Goal: Information Seeking & Learning: Learn about a topic

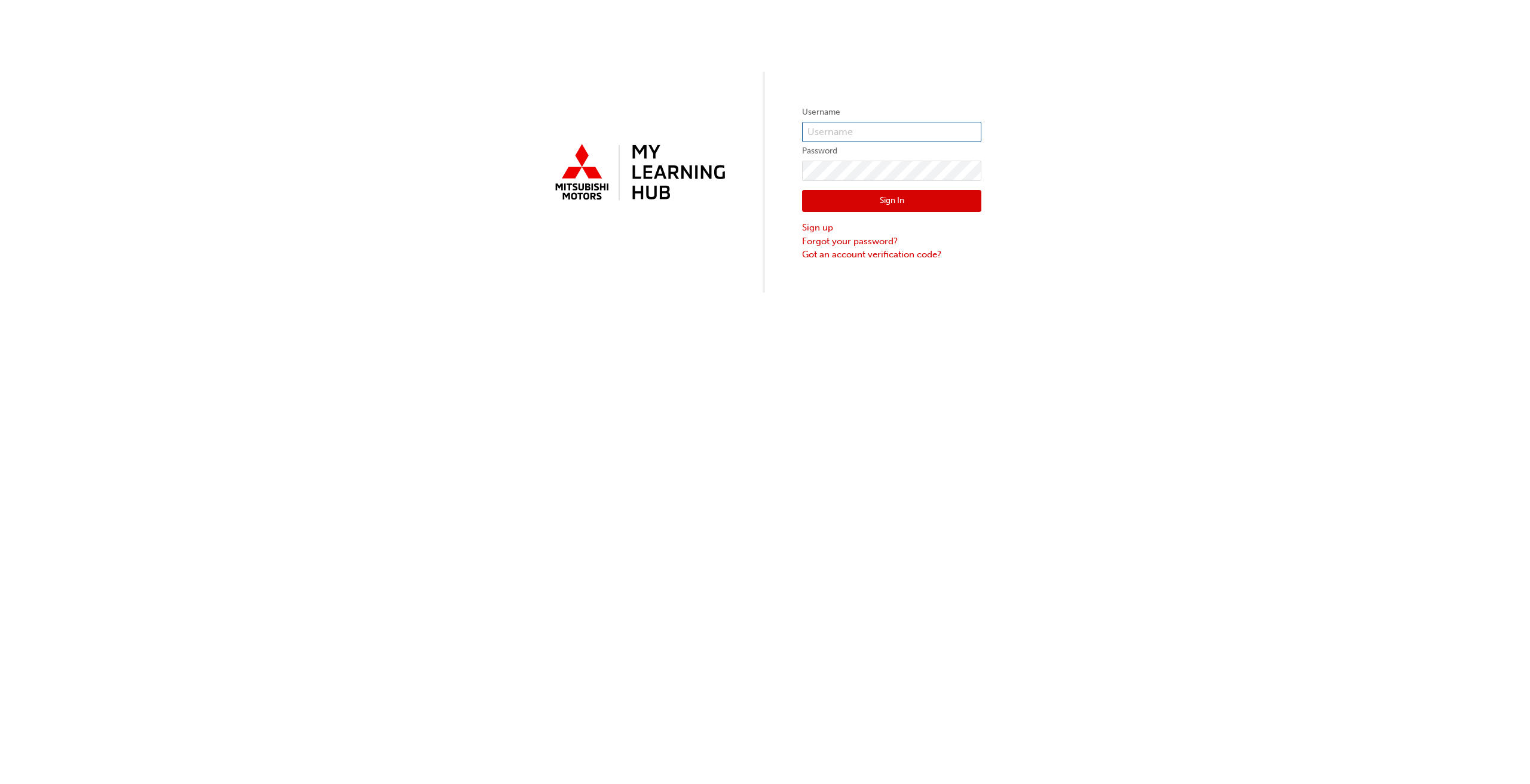
type input "[EMAIL_ADDRESS][DOMAIN_NAME]"
click at [764, 195] on button "Sign In" at bounding box center [891, 201] width 179 height 23
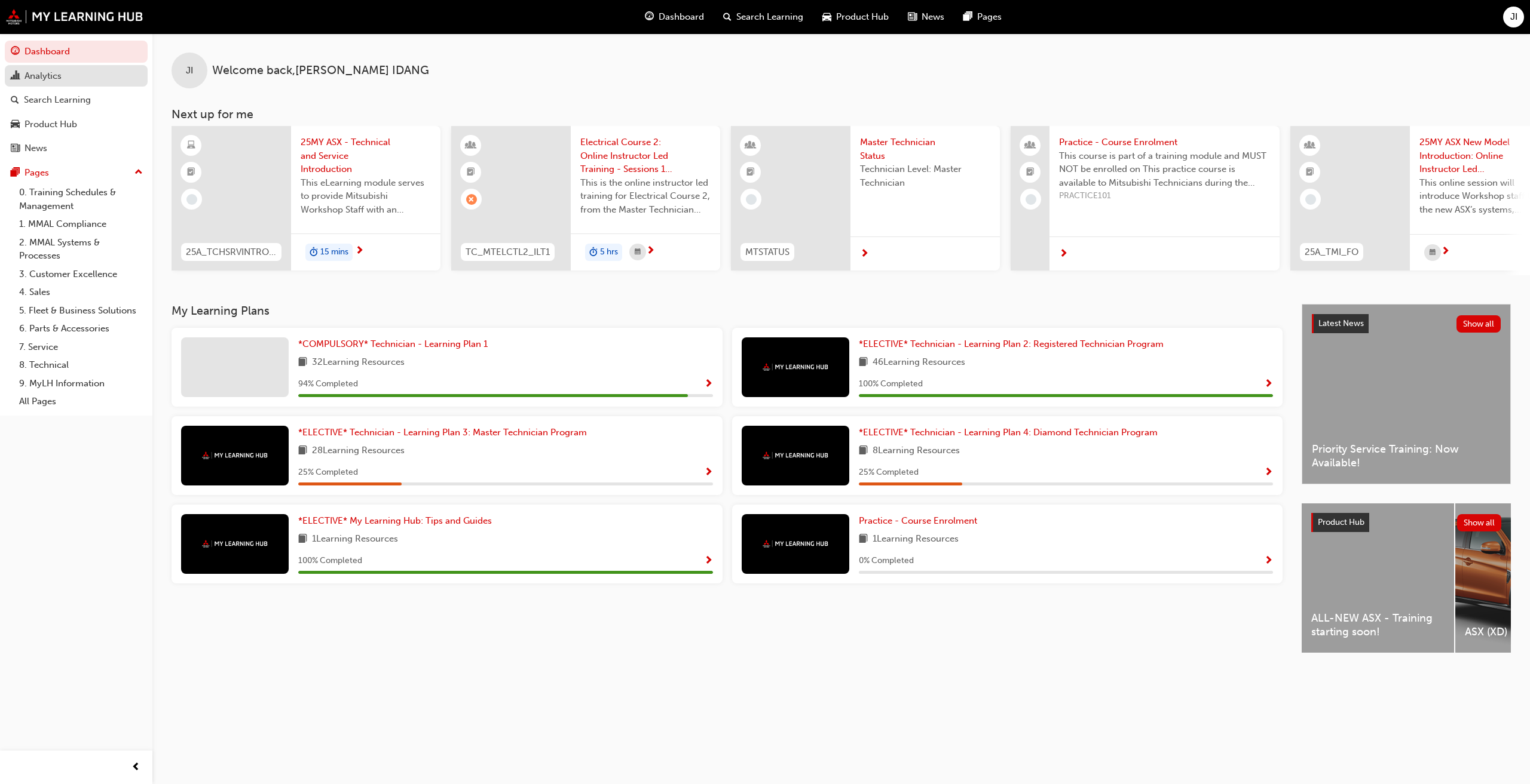
click at [97, 72] on div "Analytics" at bounding box center [76, 76] width 131 height 15
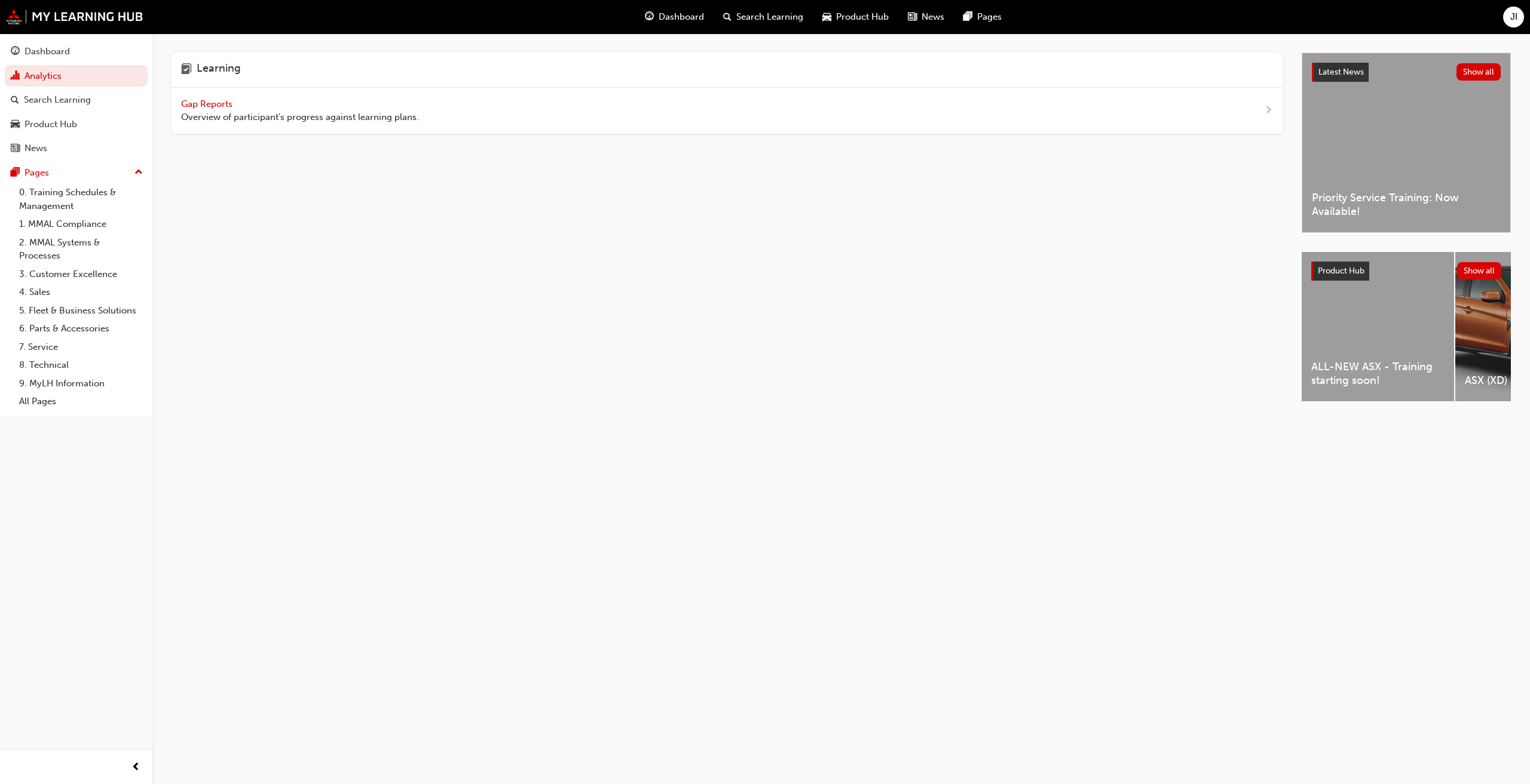
click at [230, 105] on span "Gap Reports" at bounding box center [207, 104] width 54 height 11
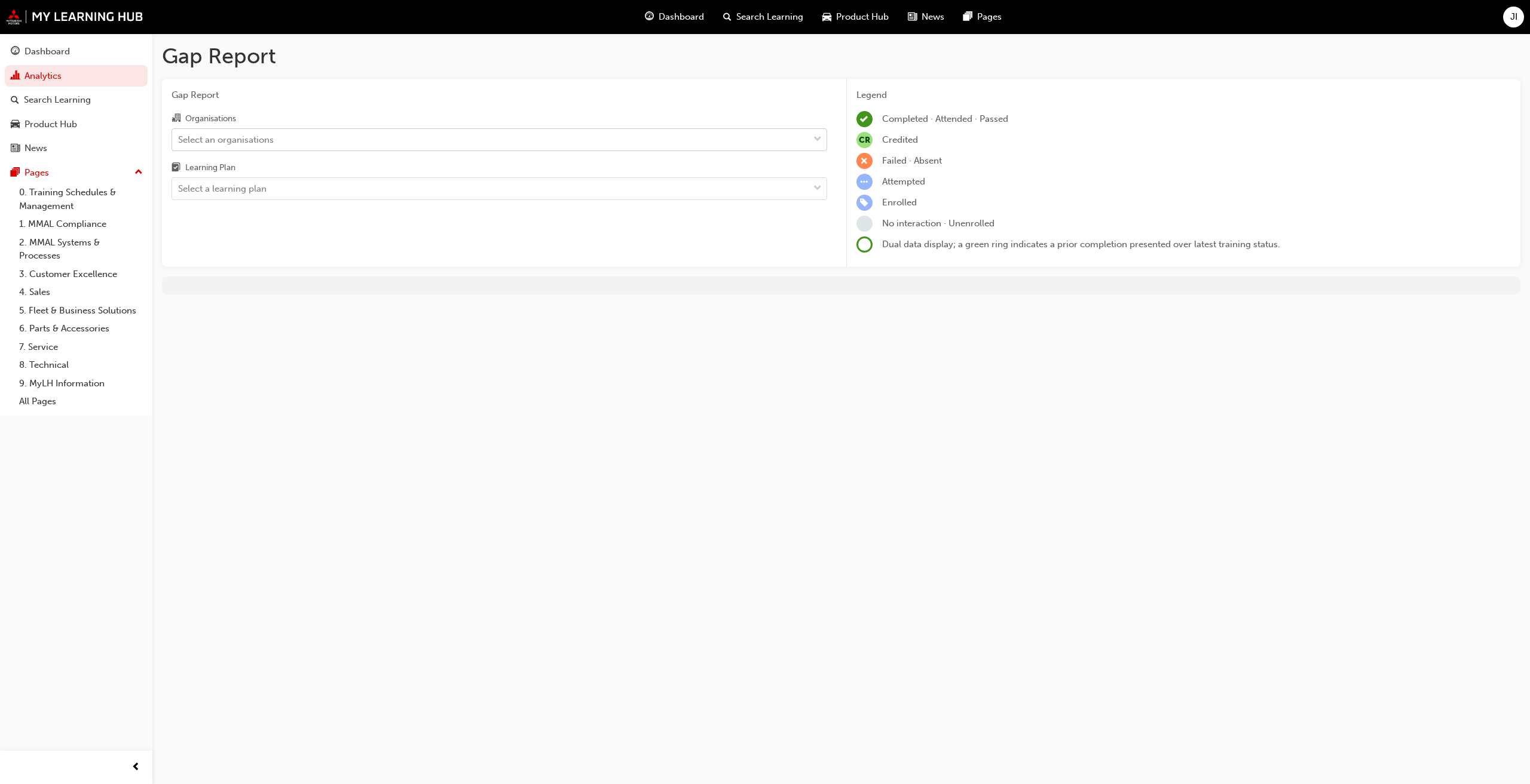
click at [201, 133] on div "Select an organisations" at bounding box center [226, 140] width 96 height 14
click at [179, 133] on input "Organisations Select an organisations" at bounding box center [178, 139] width 1 height 11
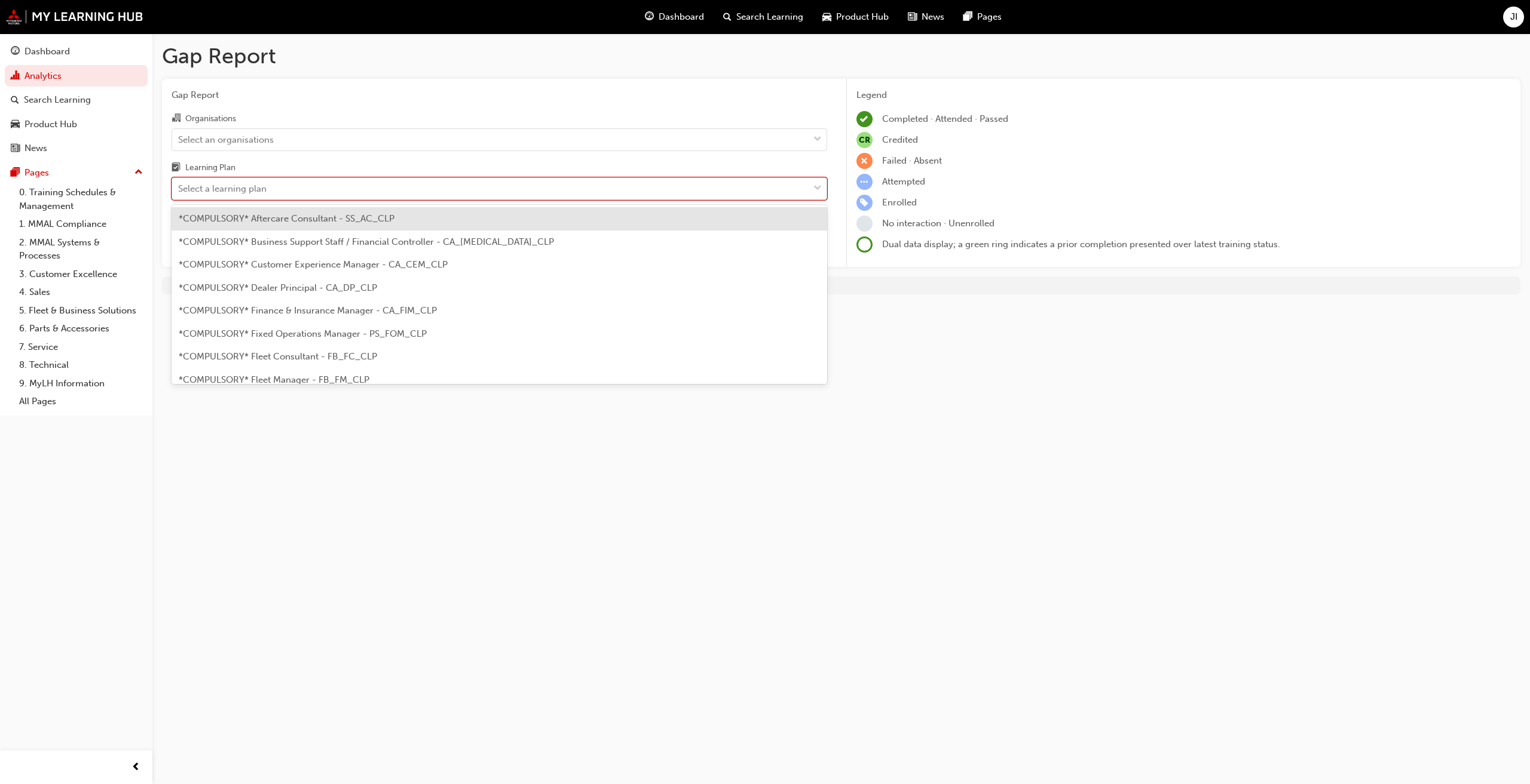
click at [260, 192] on div "Select a learning plan" at bounding box center [222, 190] width 89 height 14
click at [179, 192] on input "Learning Plan option *COMPULSORY* Aftercare Consultant - SS_AC_CLP focused, 1 o…" at bounding box center [178, 189] width 1 height 11
click at [269, 183] on div "Select a learning plan" at bounding box center [490, 189] width 637 height 21
click at [179, 183] on input "Learning Plan option *COMPULSORY* Aftercare Consultant - SS_AC_CLP focused, 1 o…" at bounding box center [178, 189] width 1 height 11
click at [270, 183] on div "Select a learning plan" at bounding box center [490, 189] width 637 height 21
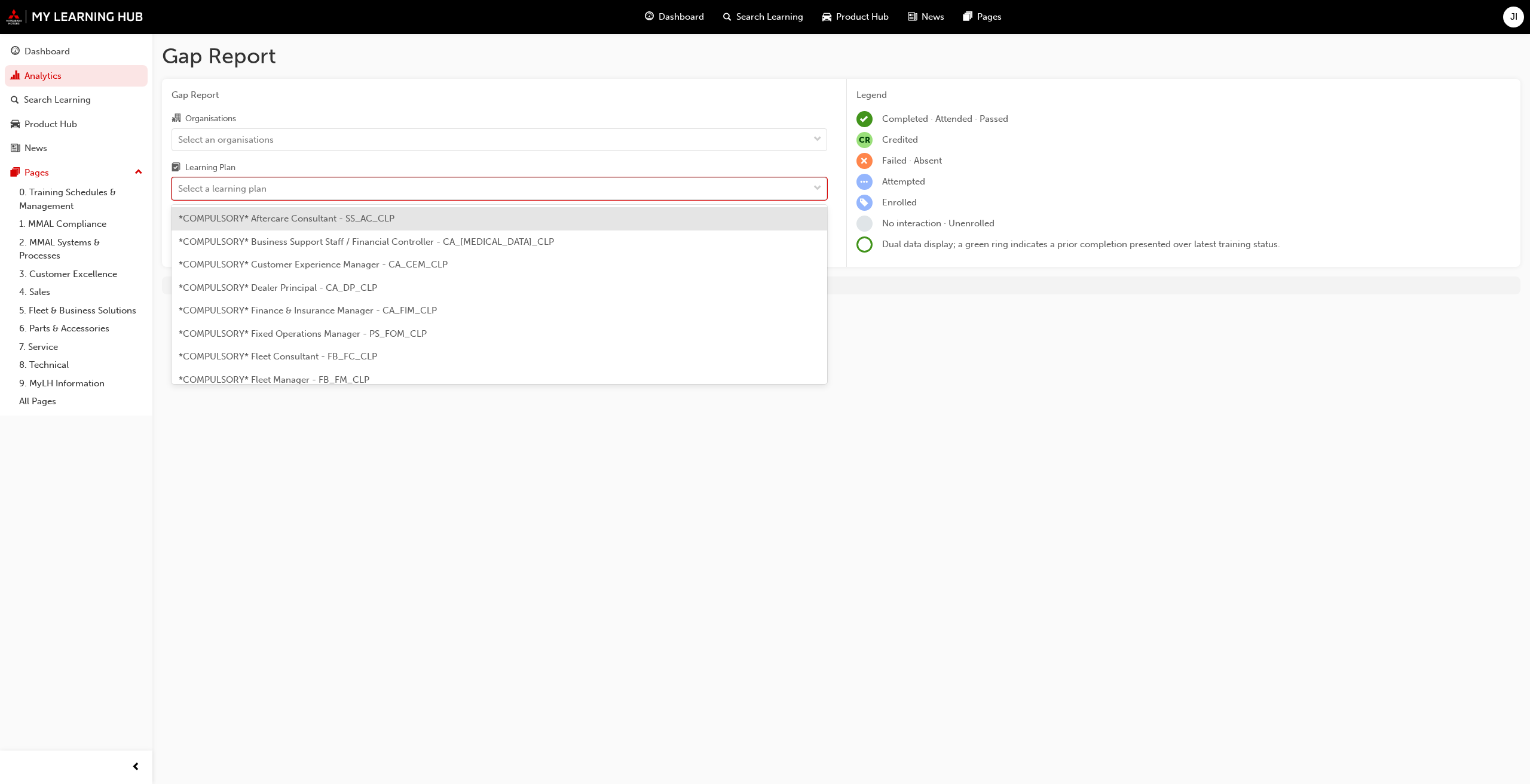
click at [179, 183] on input "Learning Plan option *COMPULSORY* Aftercare Consultant - SS_AC_CLP focused, 1 o…" at bounding box center [178, 189] width 1 height 11
click at [287, 136] on div "Select an organisations" at bounding box center [490, 140] width 637 height 21
click at [179, 136] on input "Organisations Select an organisations" at bounding box center [178, 139] width 1 height 11
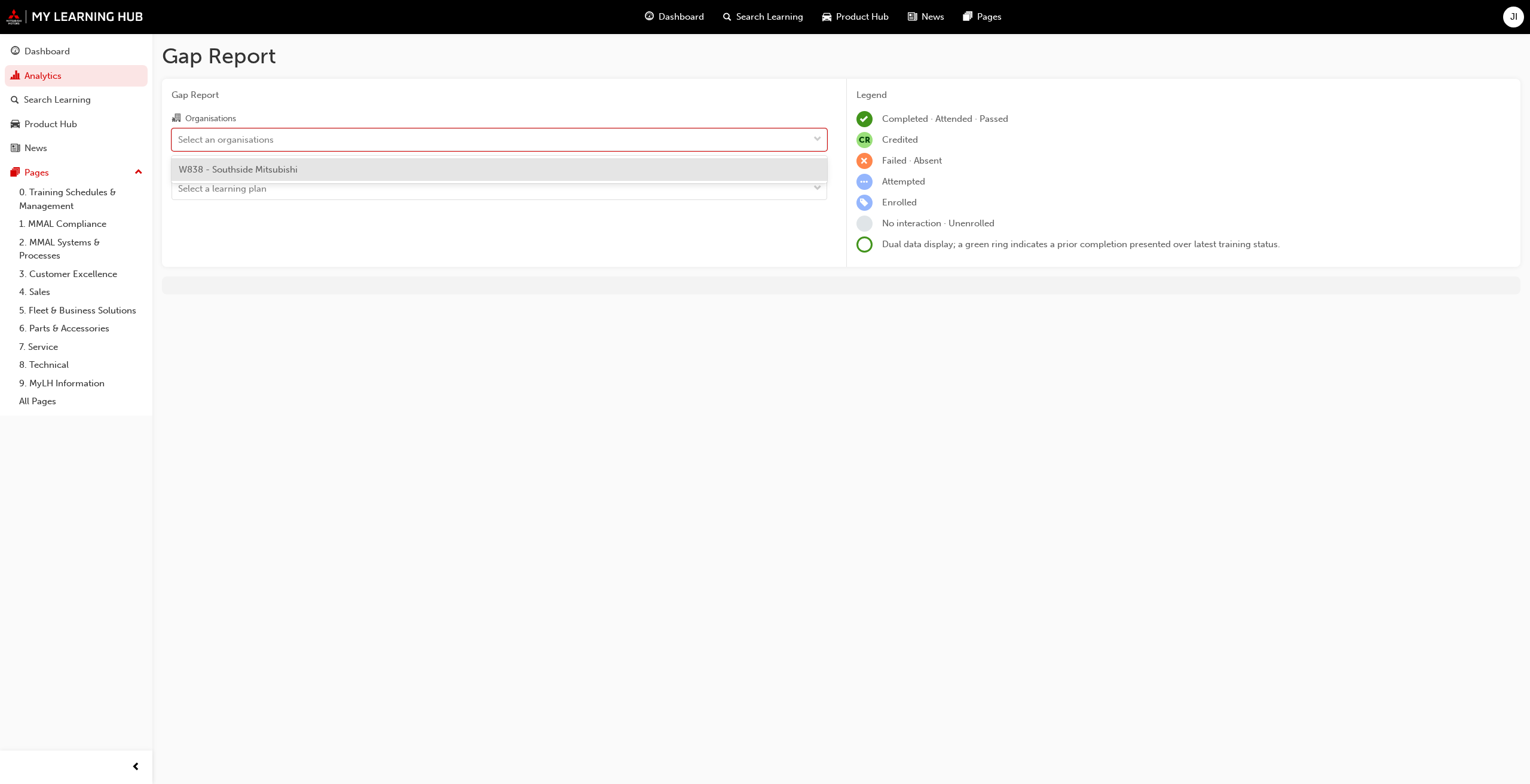
click at [278, 165] on span "W838 - Southside Mitsubishi" at bounding box center [237, 169] width 119 height 11
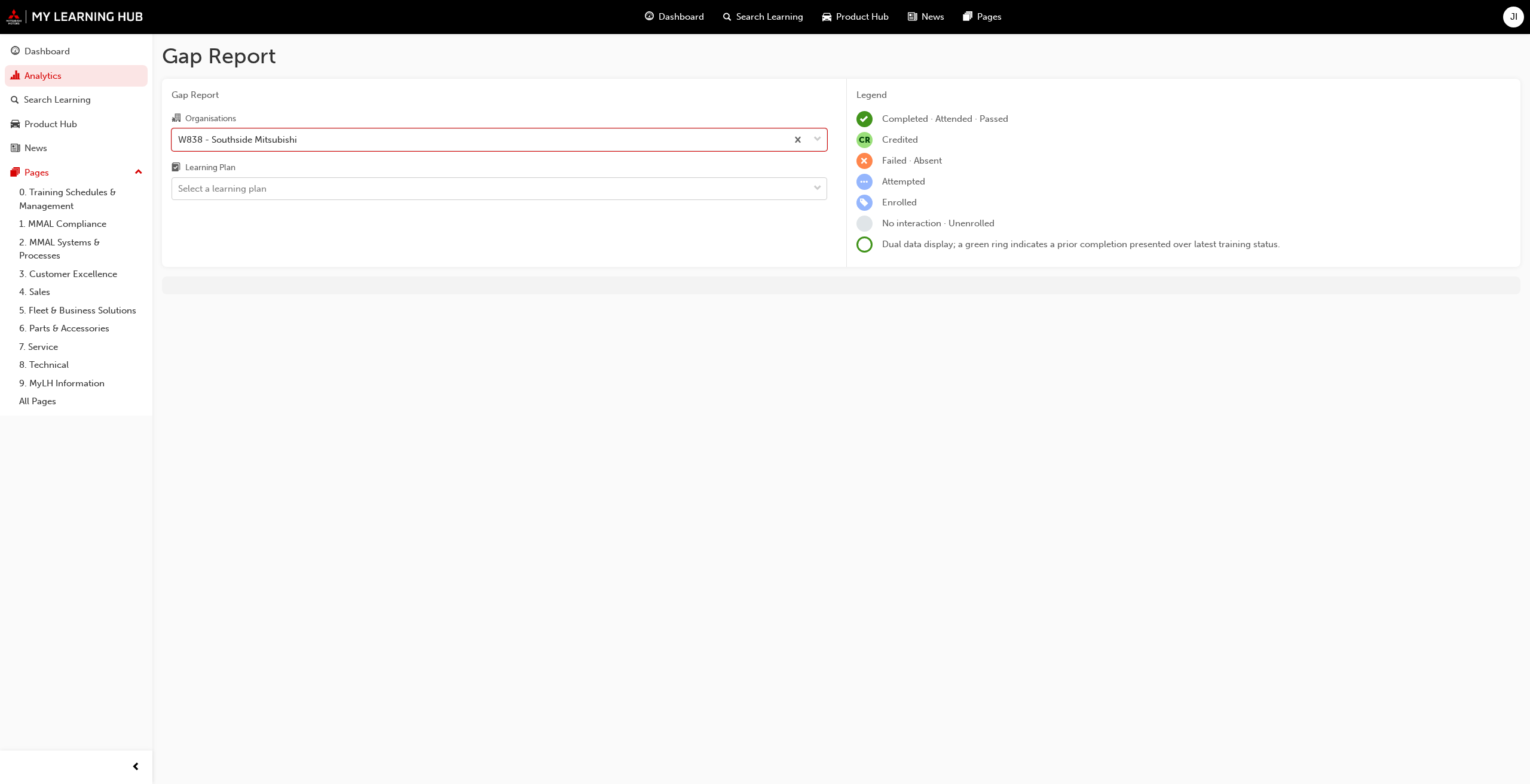
click at [271, 199] on div "Select a learning plan" at bounding box center [490, 189] width 637 height 21
click at [179, 193] on input "Learning Plan Select a learning plan" at bounding box center [178, 189] width 1 height 11
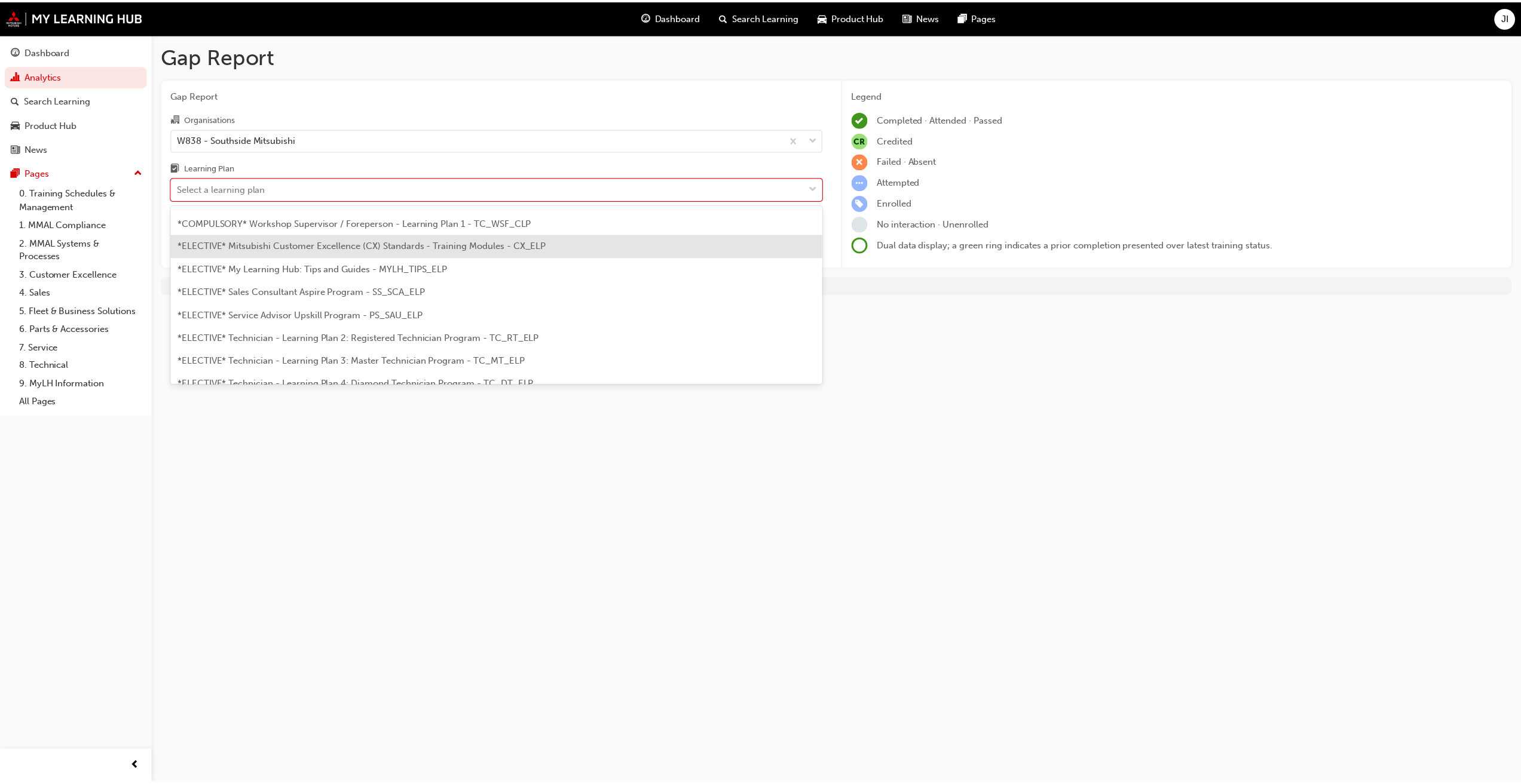
scroll to position [465, 0]
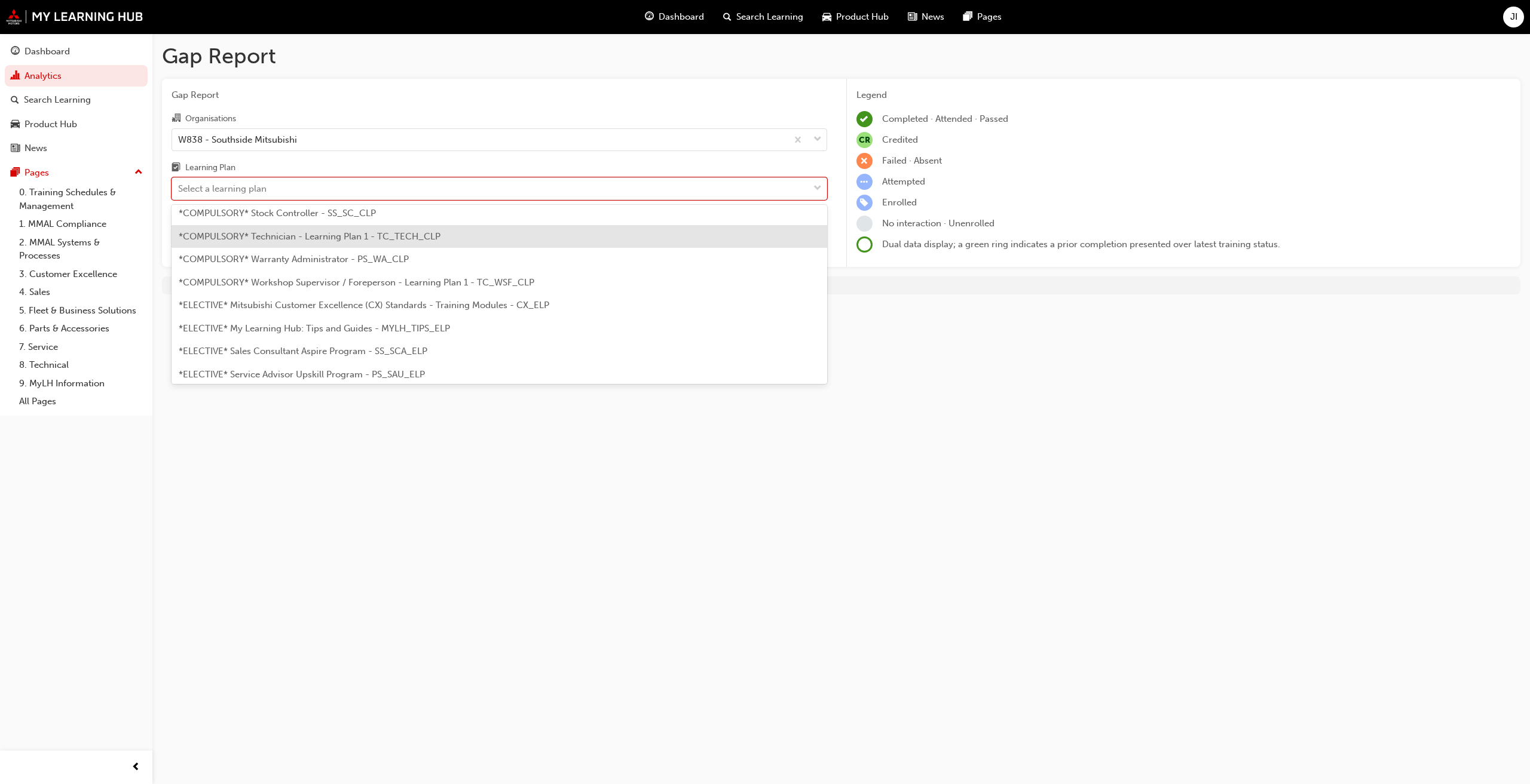
click at [460, 237] on div "*COMPULSORY* Technician - Learning Plan 1 - TC_TECH_CLP" at bounding box center [499, 237] width 655 height 24
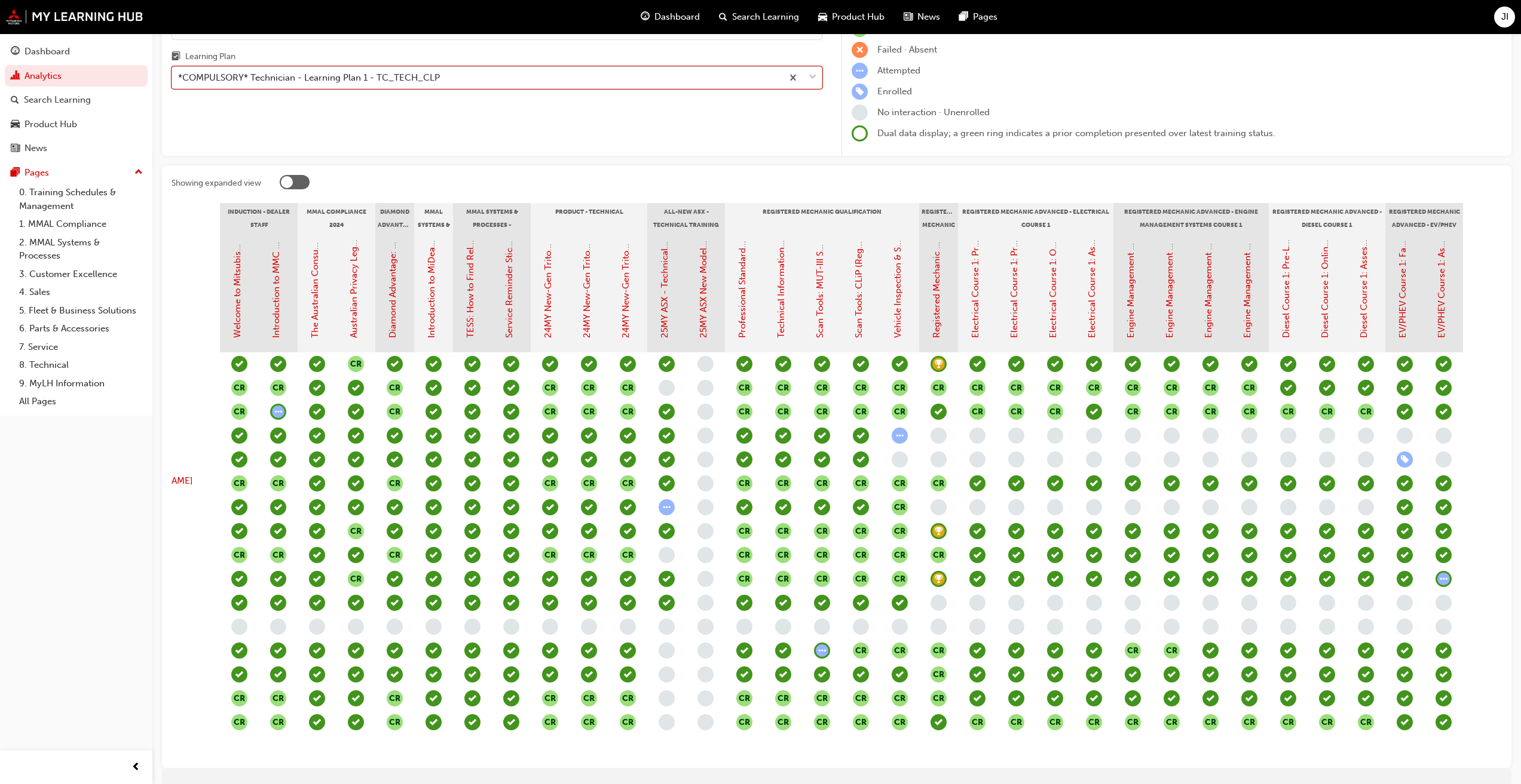
click at [539, 79] on div "*COMPULSORY* Technician - Learning Plan 1 - TC_TECH_CLP" at bounding box center [477, 78] width 610 height 21
click at [179, 79] on input "Learning Plan option *COMPULSORY* Technician - Learning Plan 1 - TC_TECH_CLP, s…" at bounding box center [178, 77] width 1 height 11
click span "*ELECTIVE* Technician - Learning Plan 2: Registered Technician Program - TC_RT_…"
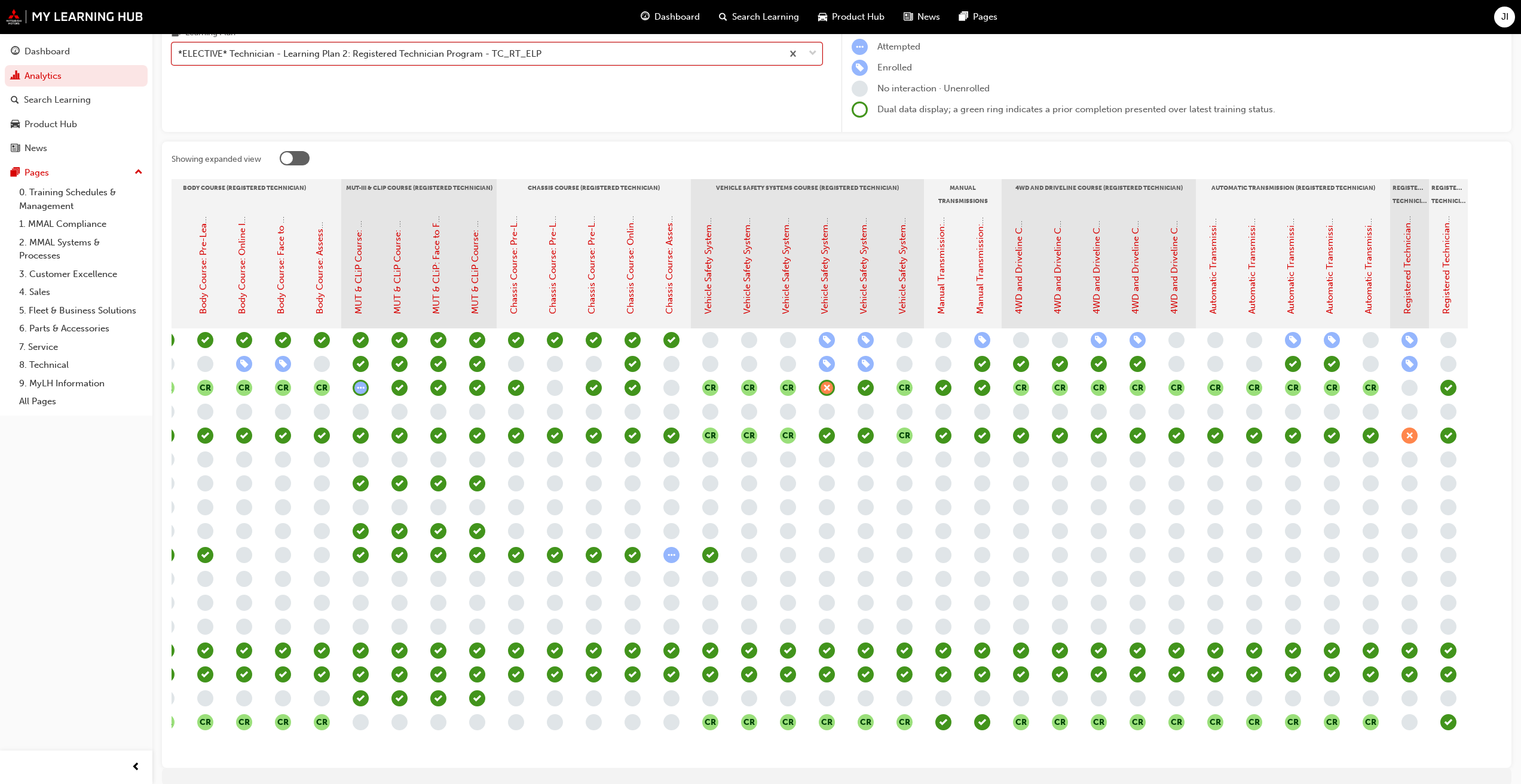
scroll to position [0, 651]
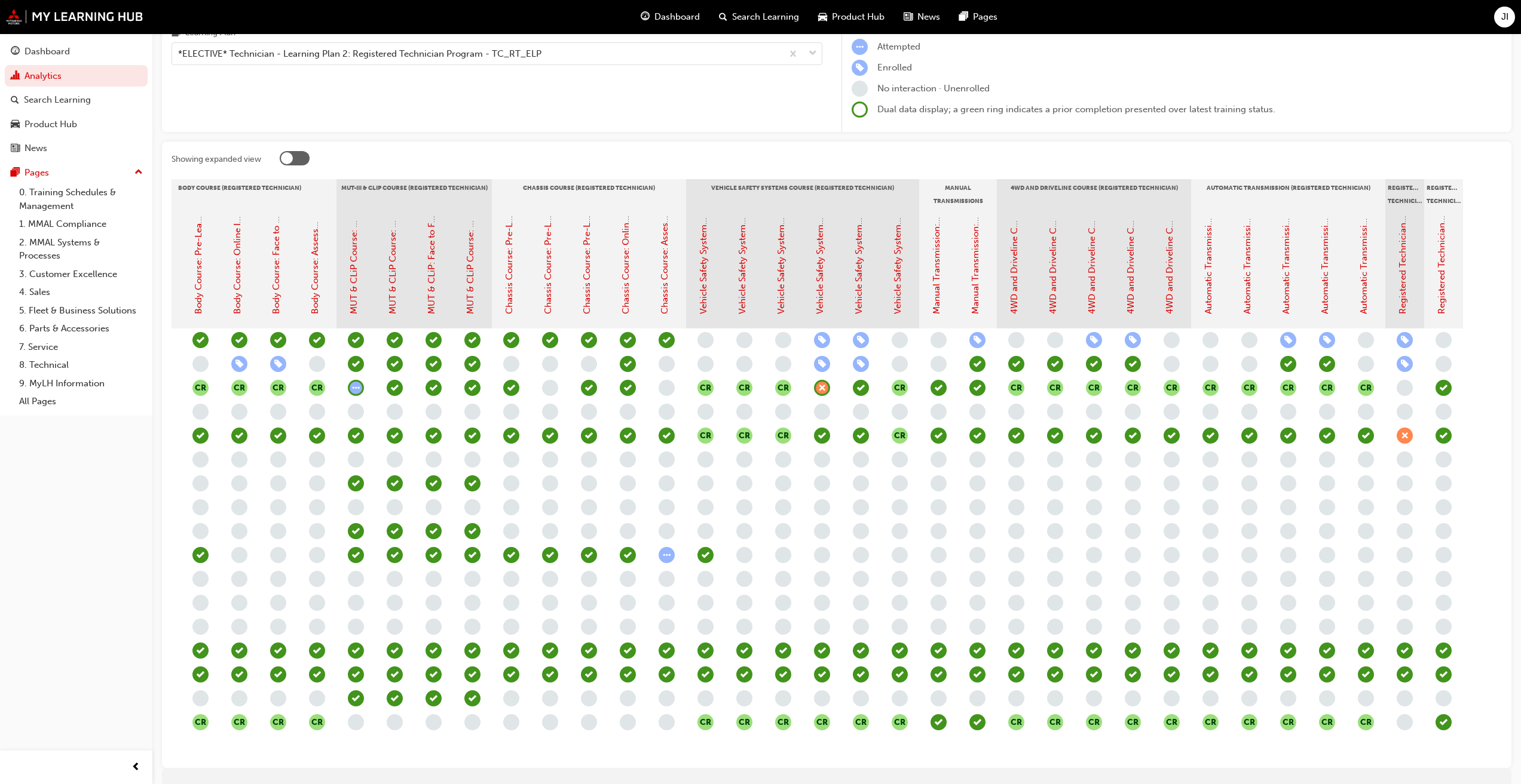
click at [625, 66] on div "Gap Report Organisations W838 - Southside Mitsubishi Learning Plan *ELECTIVE* T…" at bounding box center [496, 38] width 670 height 189
click at [625, 65] on div "Gap Report Organisations W838 - Southside Mitsubishi Learning Plan *ELECTIVE* T…" at bounding box center [496, 38] width 670 height 189
click at [632, 57] on div "*ELECTIVE* Technician - Learning Plan 2: Registered Technician Program - TC_RT_…" at bounding box center [477, 54] width 610 height 21
click at [179, 57] on input "Learning Plan *ELECTIVE* Technician - Learning Plan 2: Registered Technician Pr…" at bounding box center [178, 54] width 1 height 11
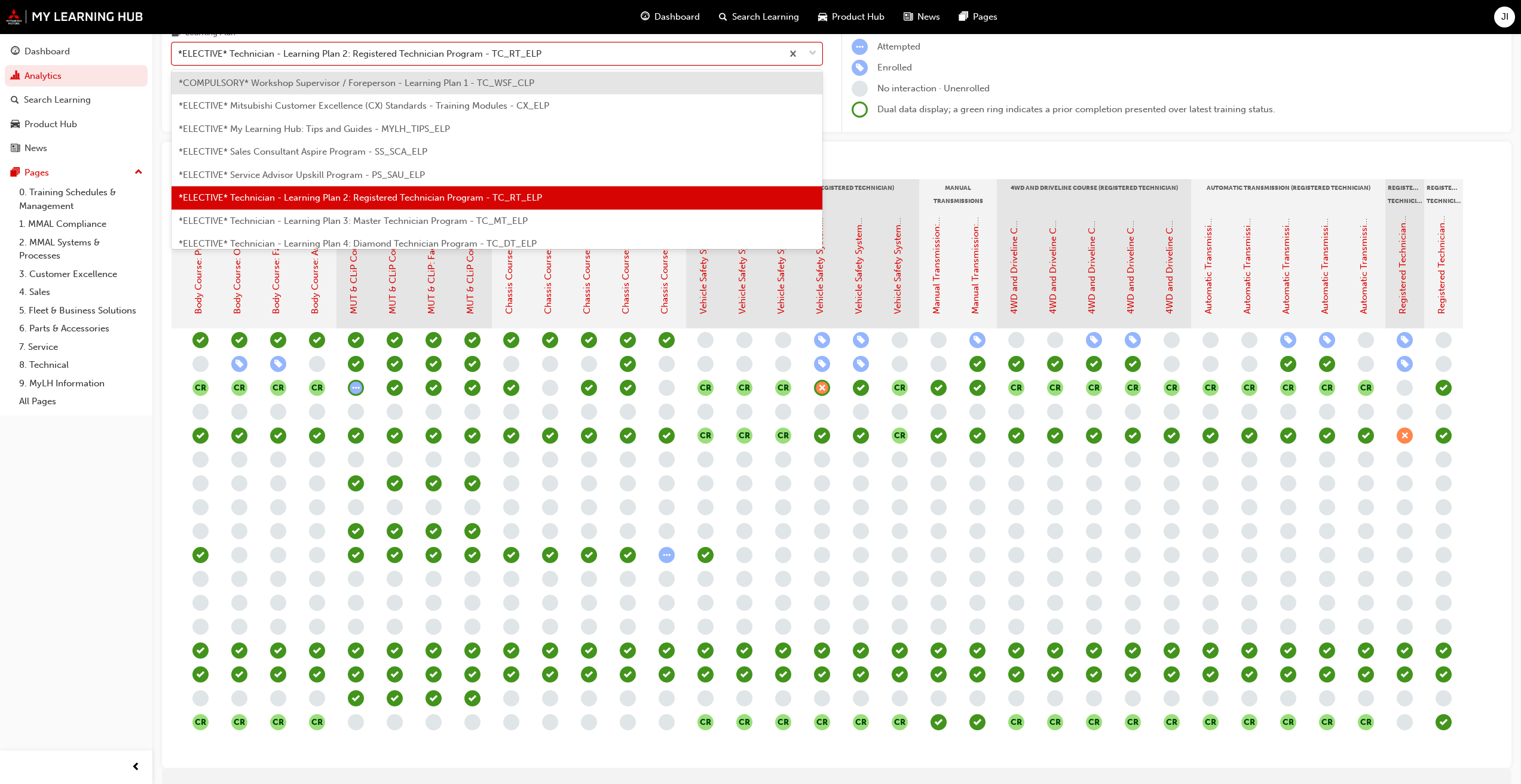
scroll to position [558, 0]
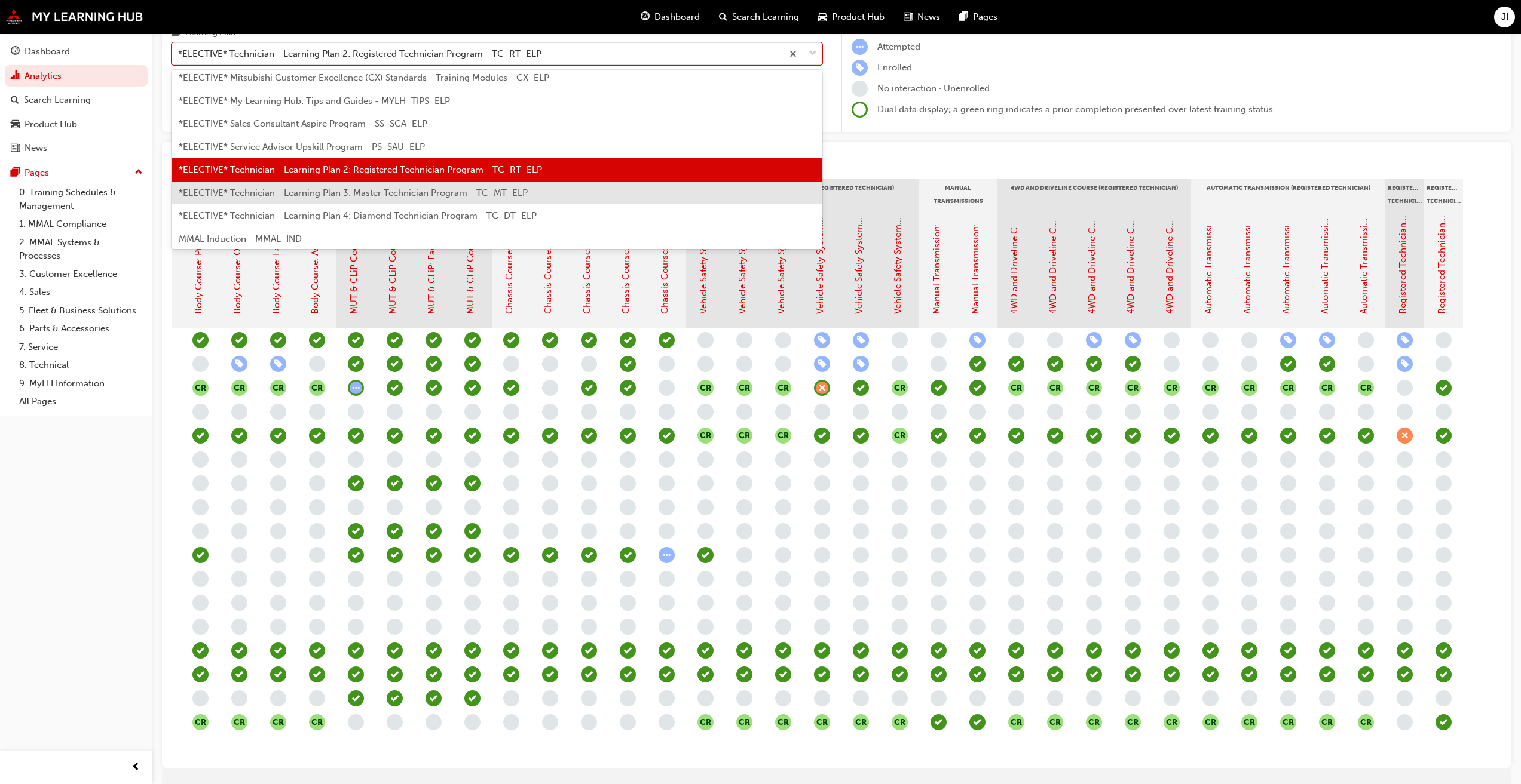
click at [539, 199] on div "*ELECTIVE* Technician - Learning Plan 3: Master Technician Program - TC_MT_ELP" at bounding box center [496, 193] width 651 height 24
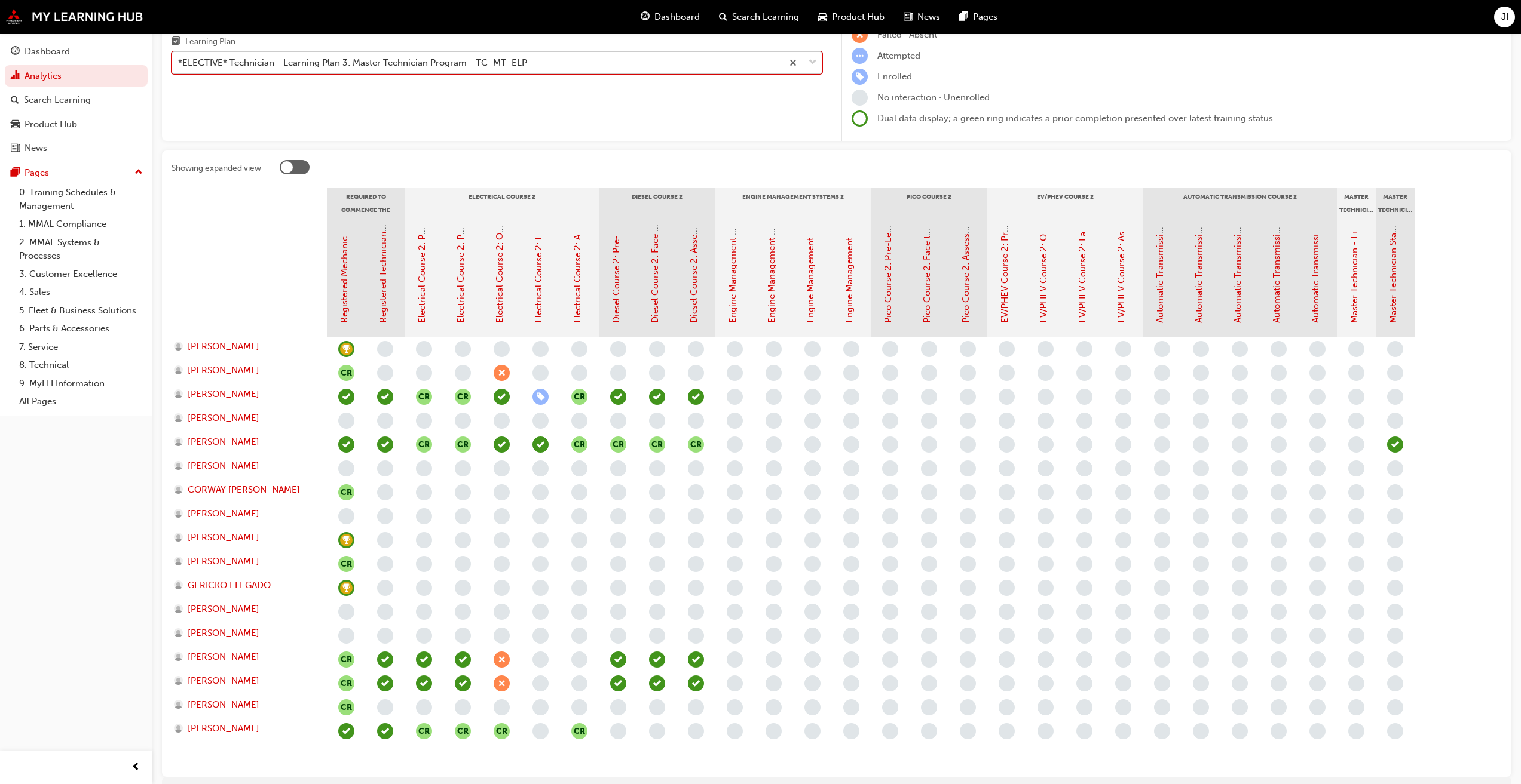
click at [468, 65] on div "*ELECTIVE* Technician - Learning Plan 3: Master Technician Program - TC_MT_ELP" at bounding box center [352, 63] width 349 height 14
click at [179, 65] on input "Learning Plan option *ELECTIVE* Technician - Learning Plan 3: Master Technician…" at bounding box center [178, 62] width 1 height 11
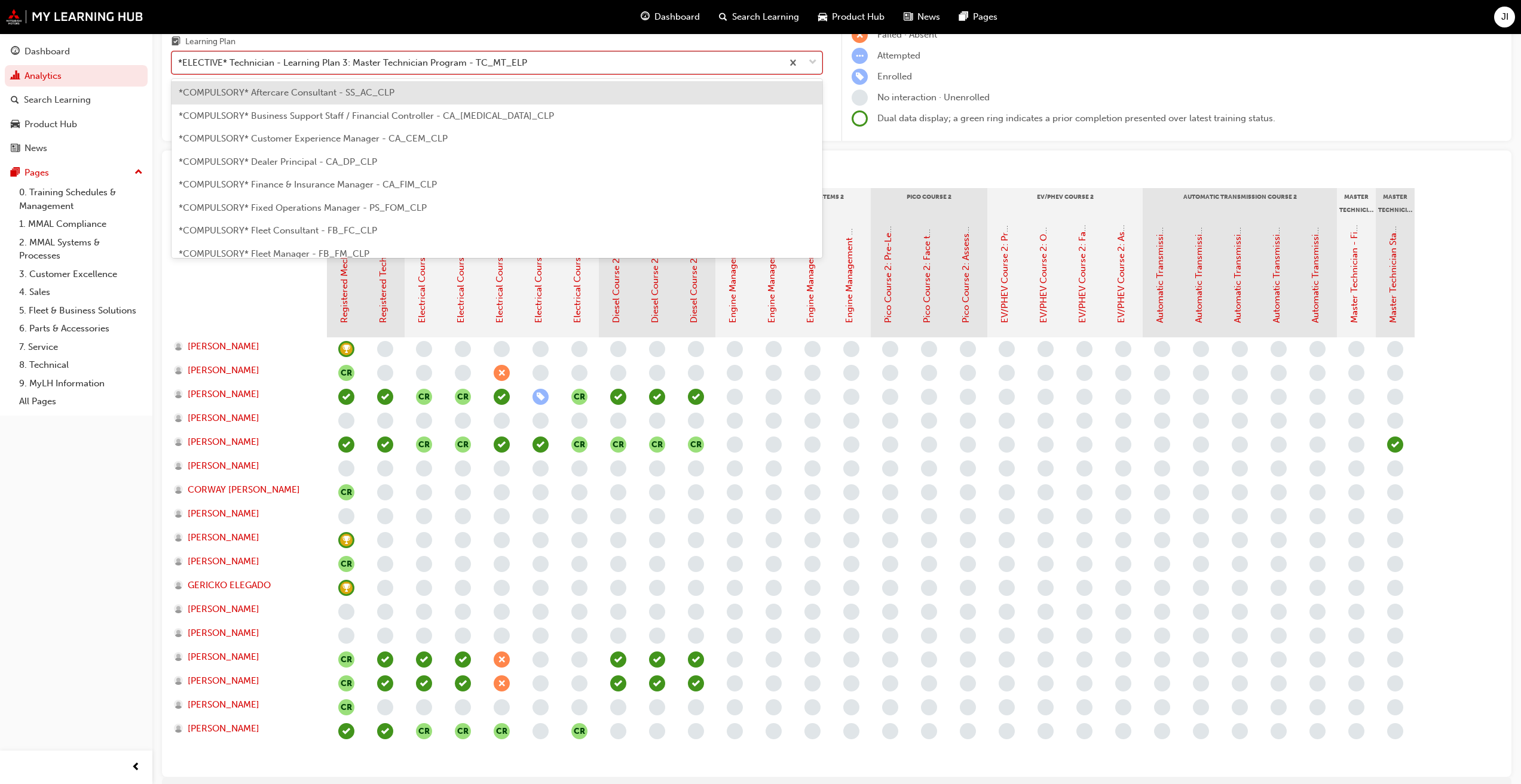
scroll to position [521, 0]
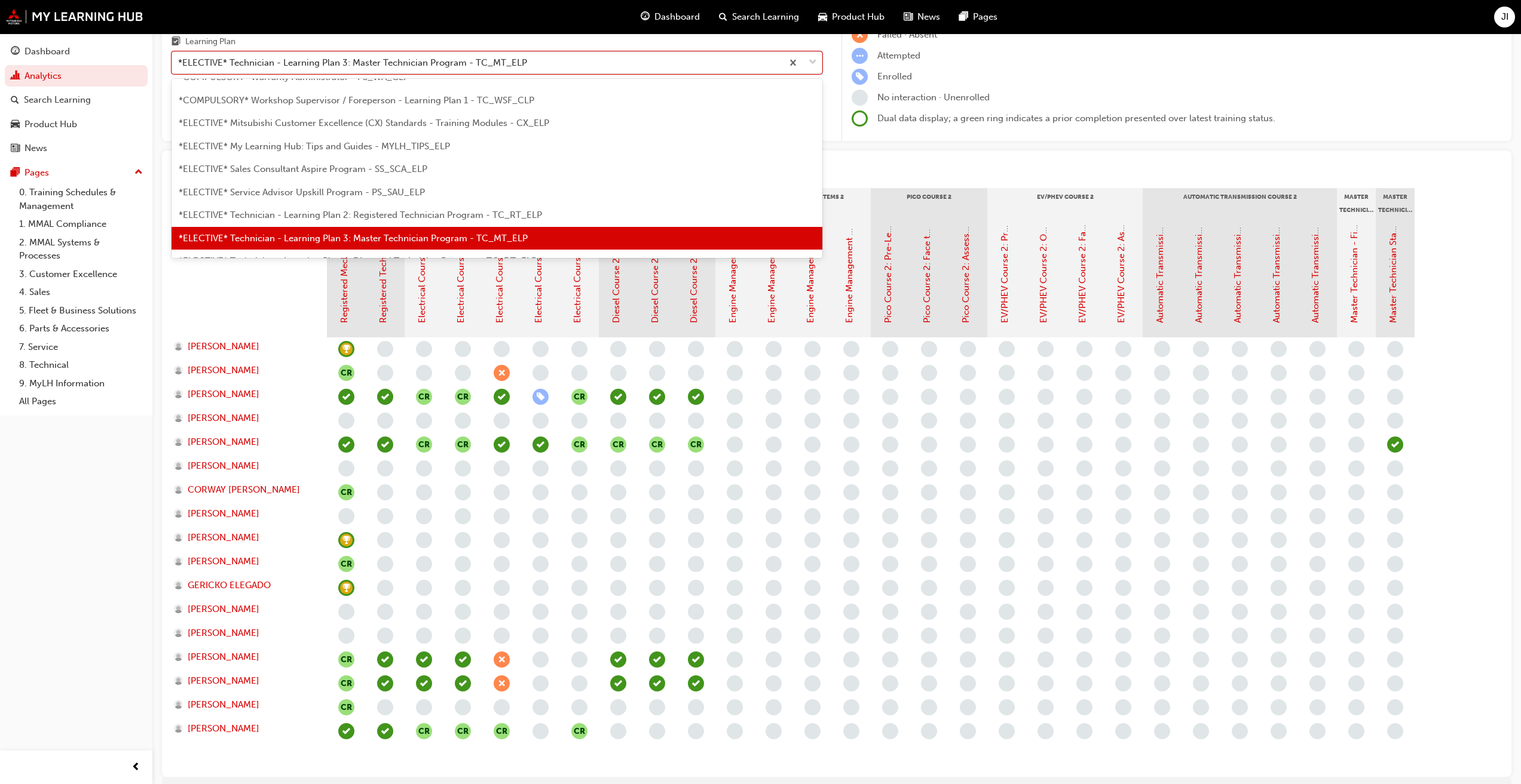
click at [399, 217] on span "*ELECTIVE* Technician - Learning Plan 2: Registered Technician Program - TC_RT_…" at bounding box center [360, 215] width 364 height 11
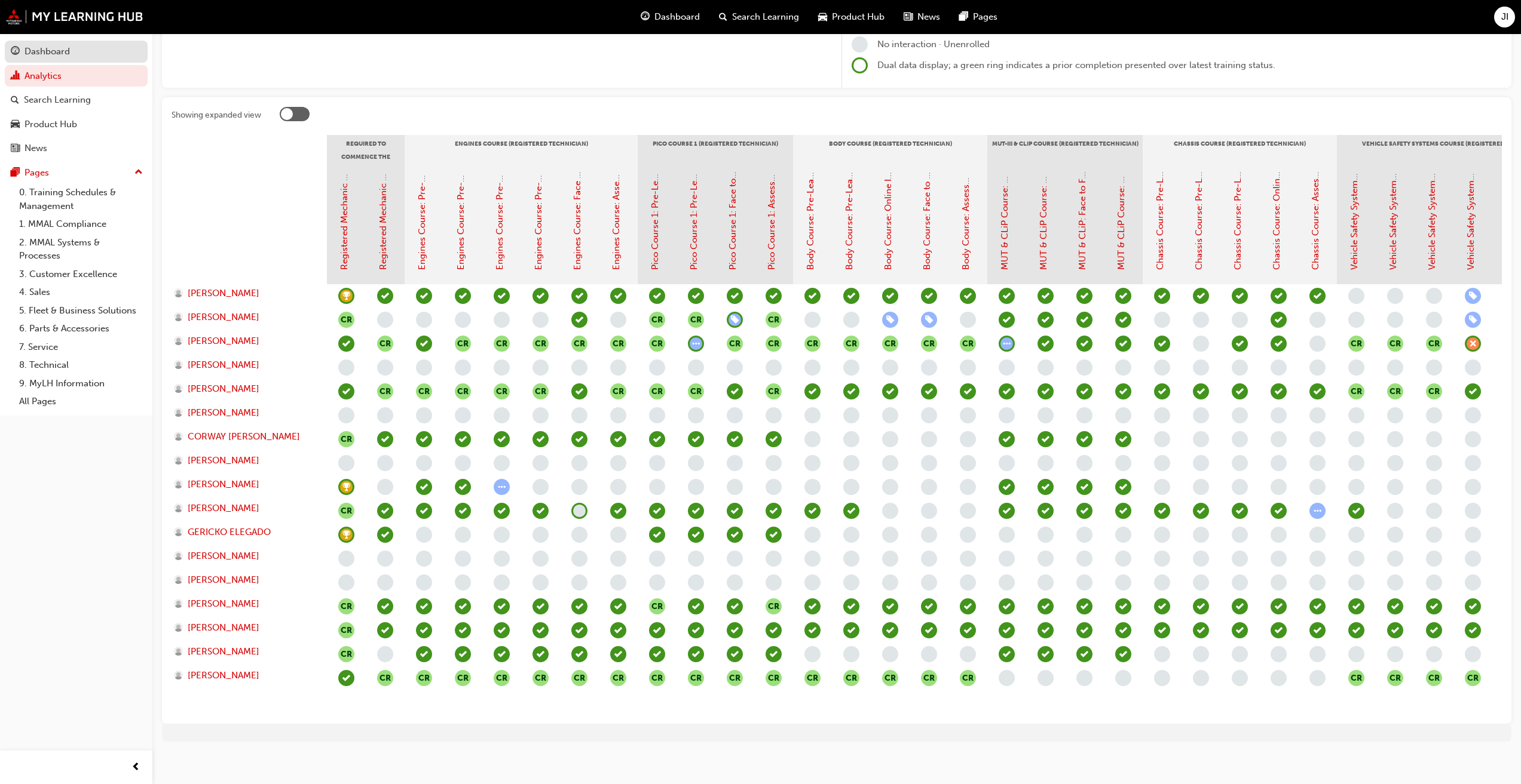
click at [92, 54] on div "Dashboard" at bounding box center [76, 51] width 131 height 15
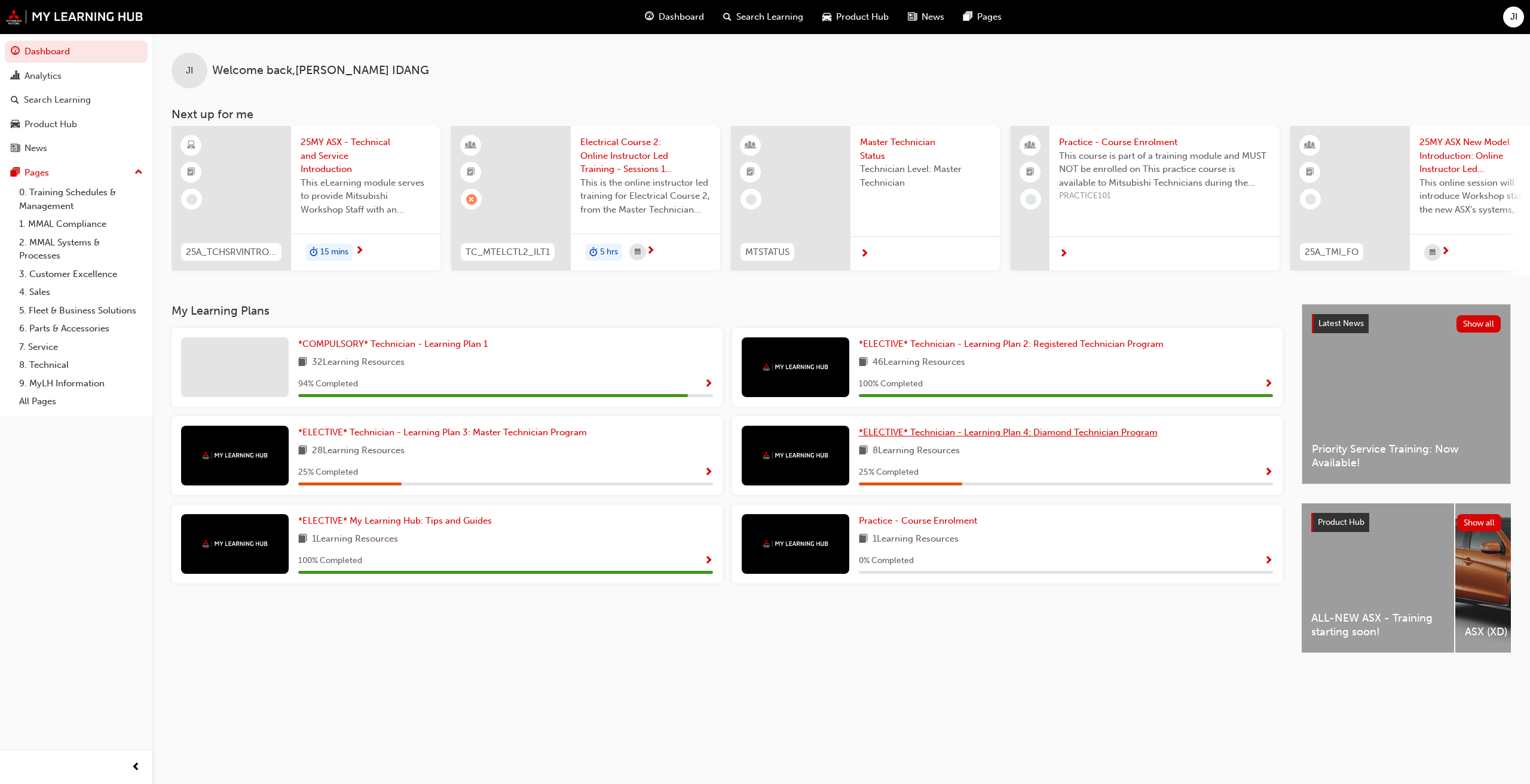
click at [764, 434] on span "*ELECTIVE* Technician - Learning Plan 4: Diamond Technician Program" at bounding box center [1008, 433] width 299 height 11
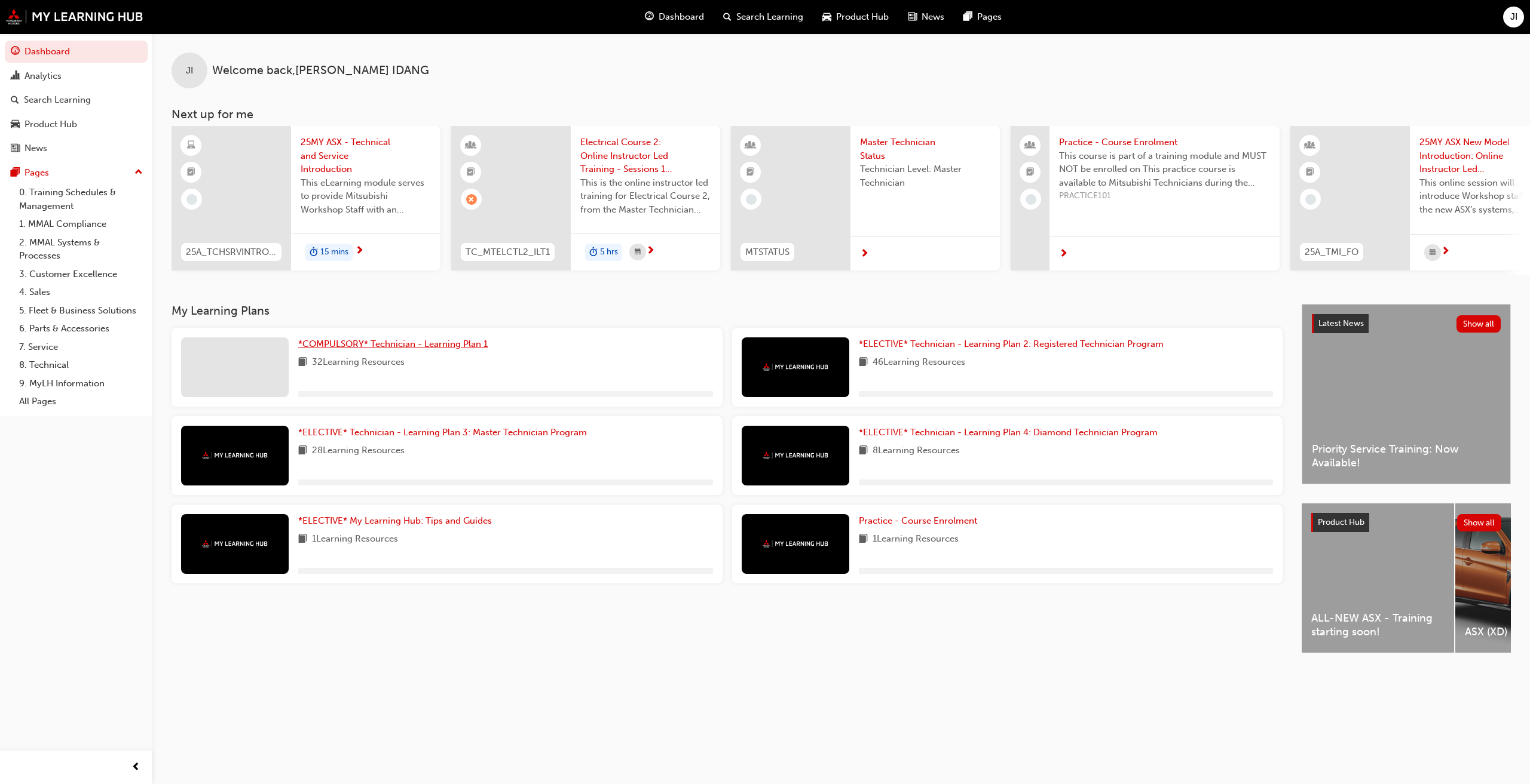
click at [350, 349] on span "*COMPULSORY* Technician - Learning Plan 1" at bounding box center [393, 344] width 190 height 11
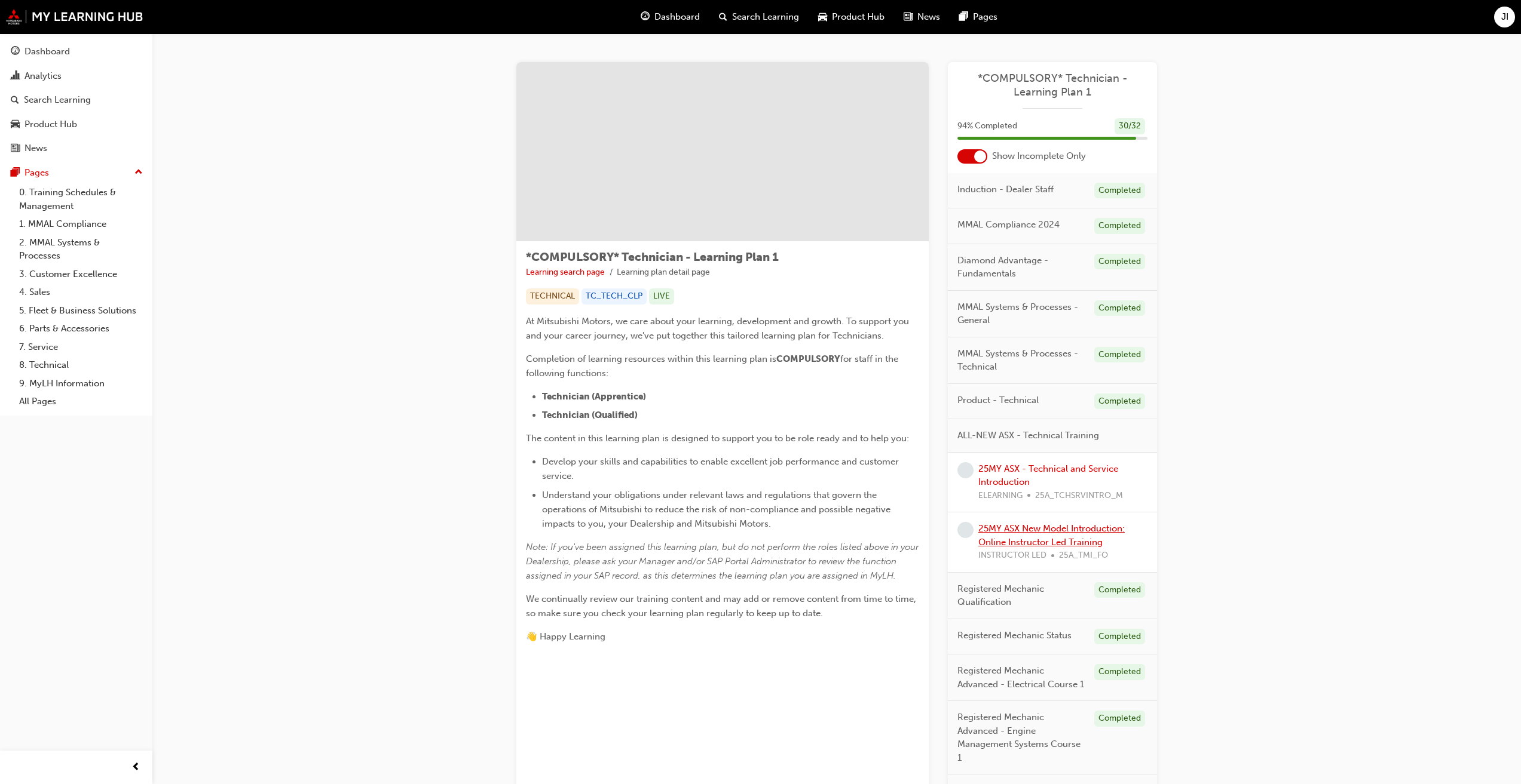
click at [764, 540] on link "25MY ASX New Model Introduction: Online Instructor Led Training" at bounding box center [1051, 536] width 147 height 25
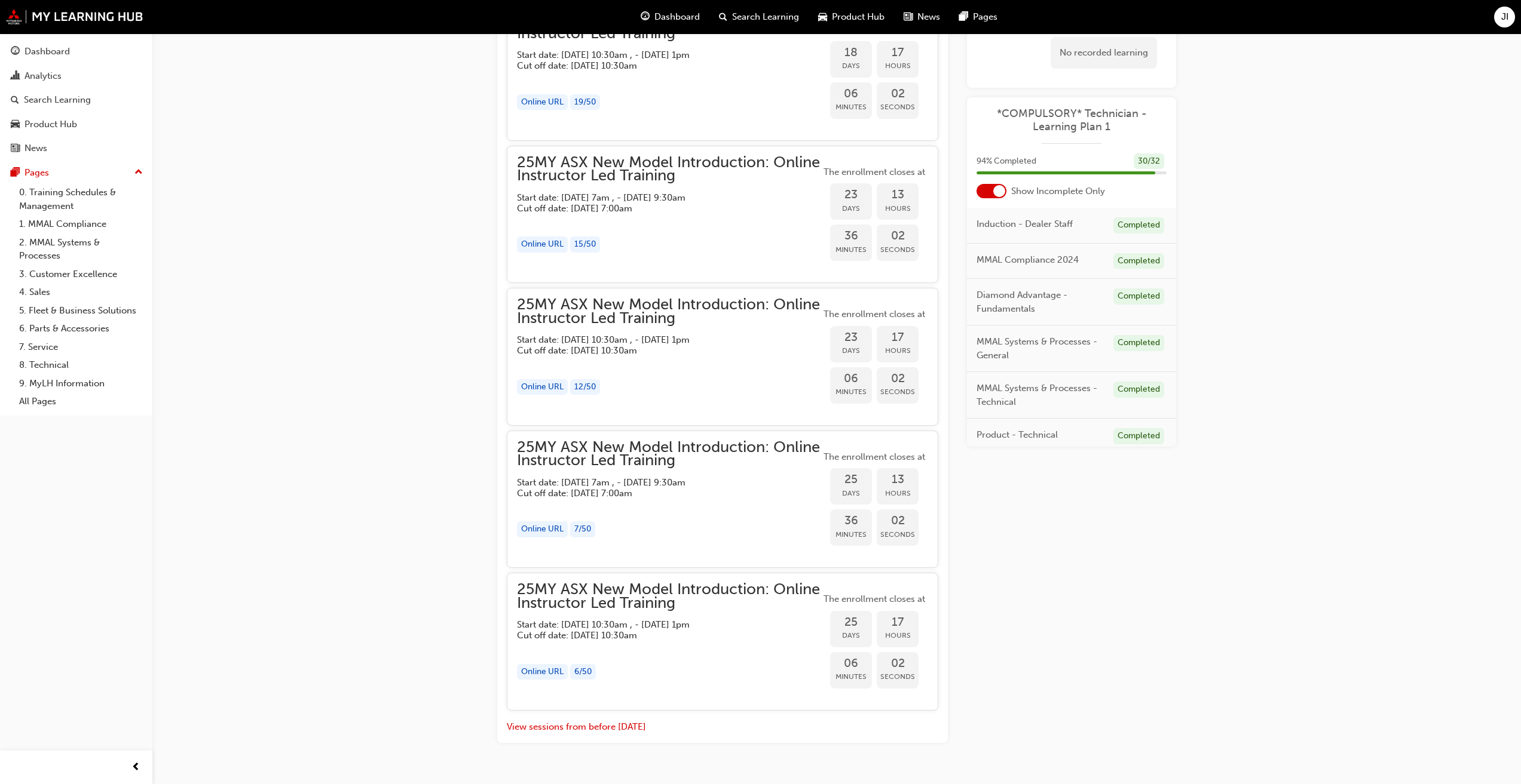
scroll to position [1302, 0]
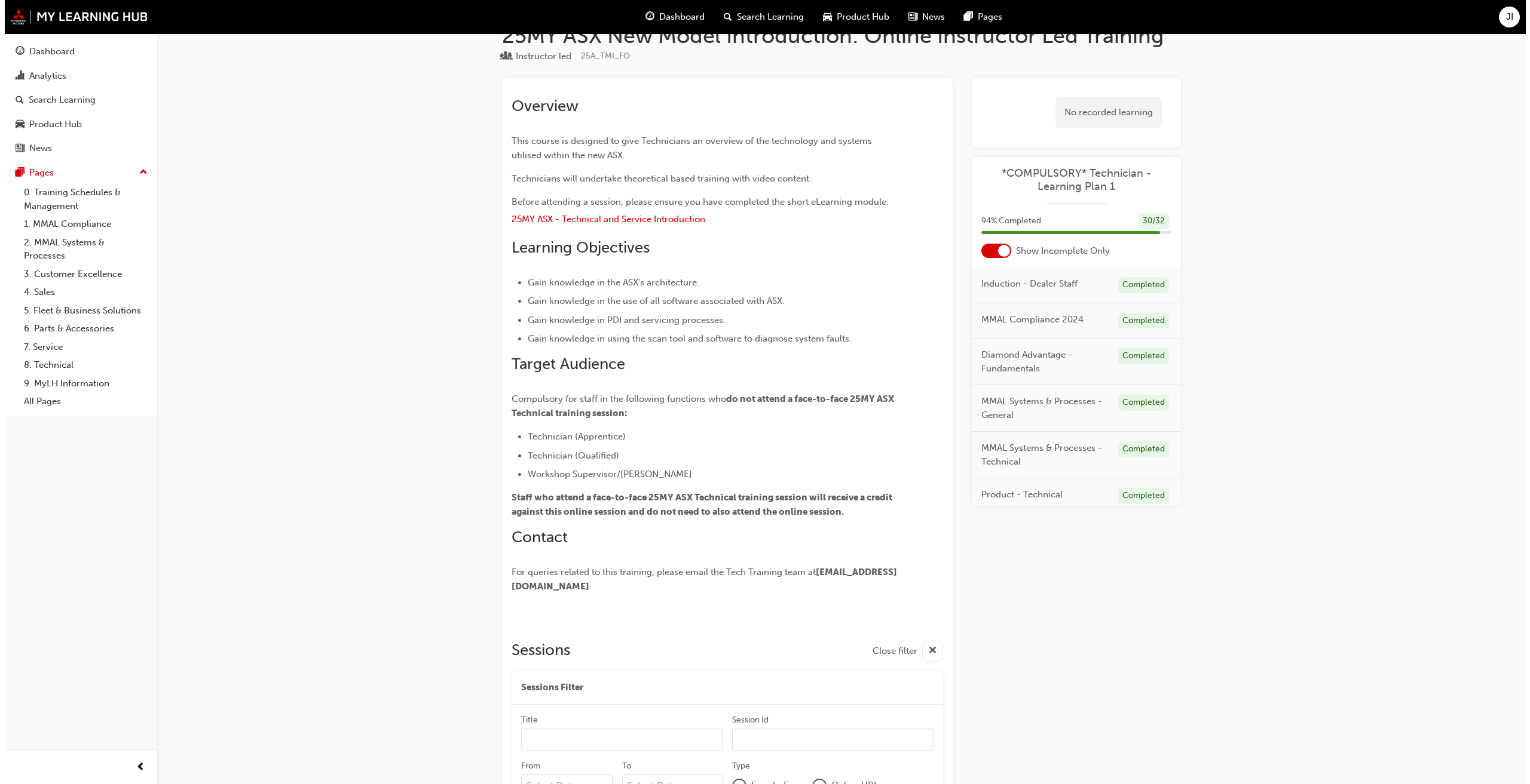
scroll to position [0, 0]
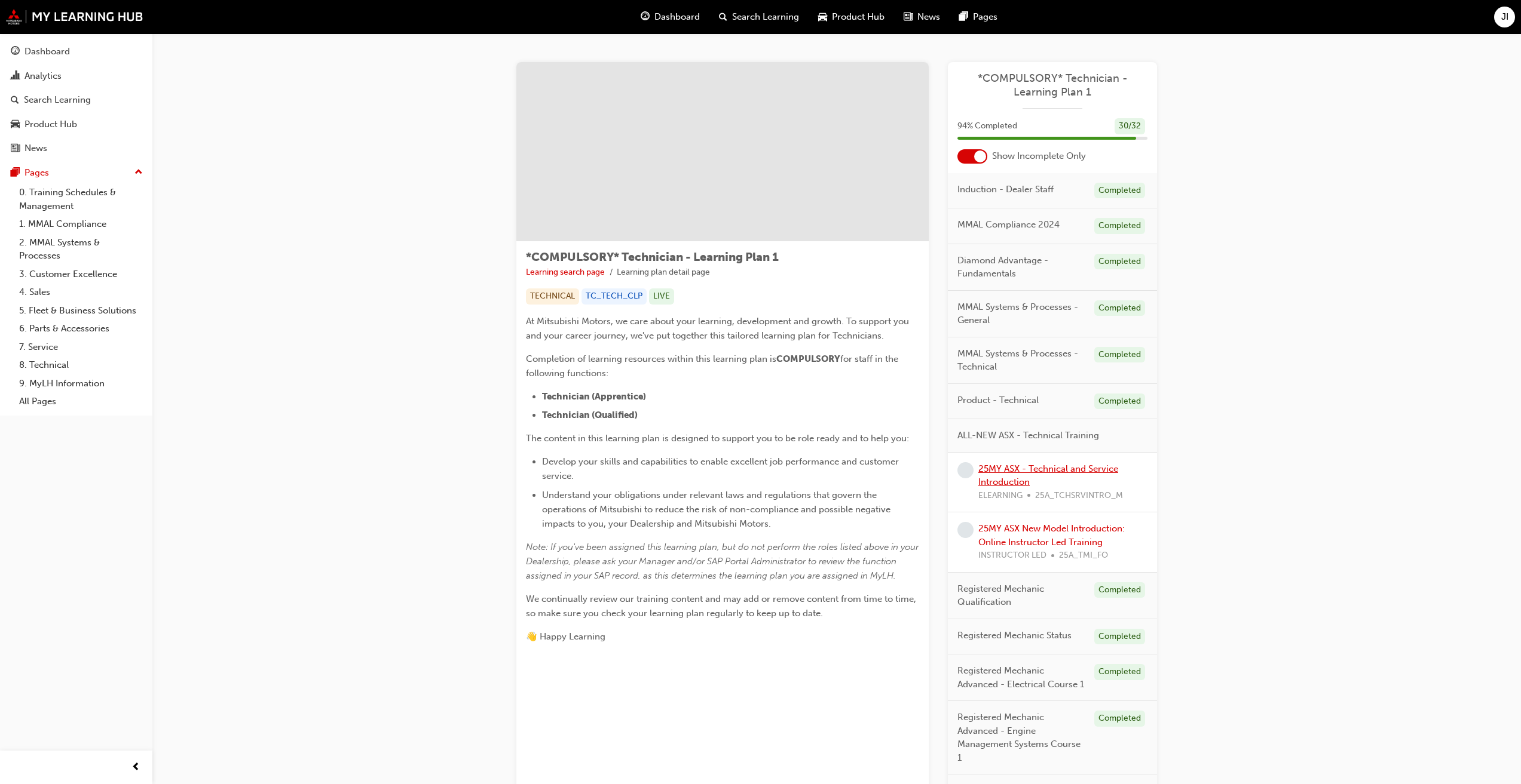
click at [764, 479] on link "25MY ASX - Technical and Service Introduction" at bounding box center [1048, 476] width 140 height 25
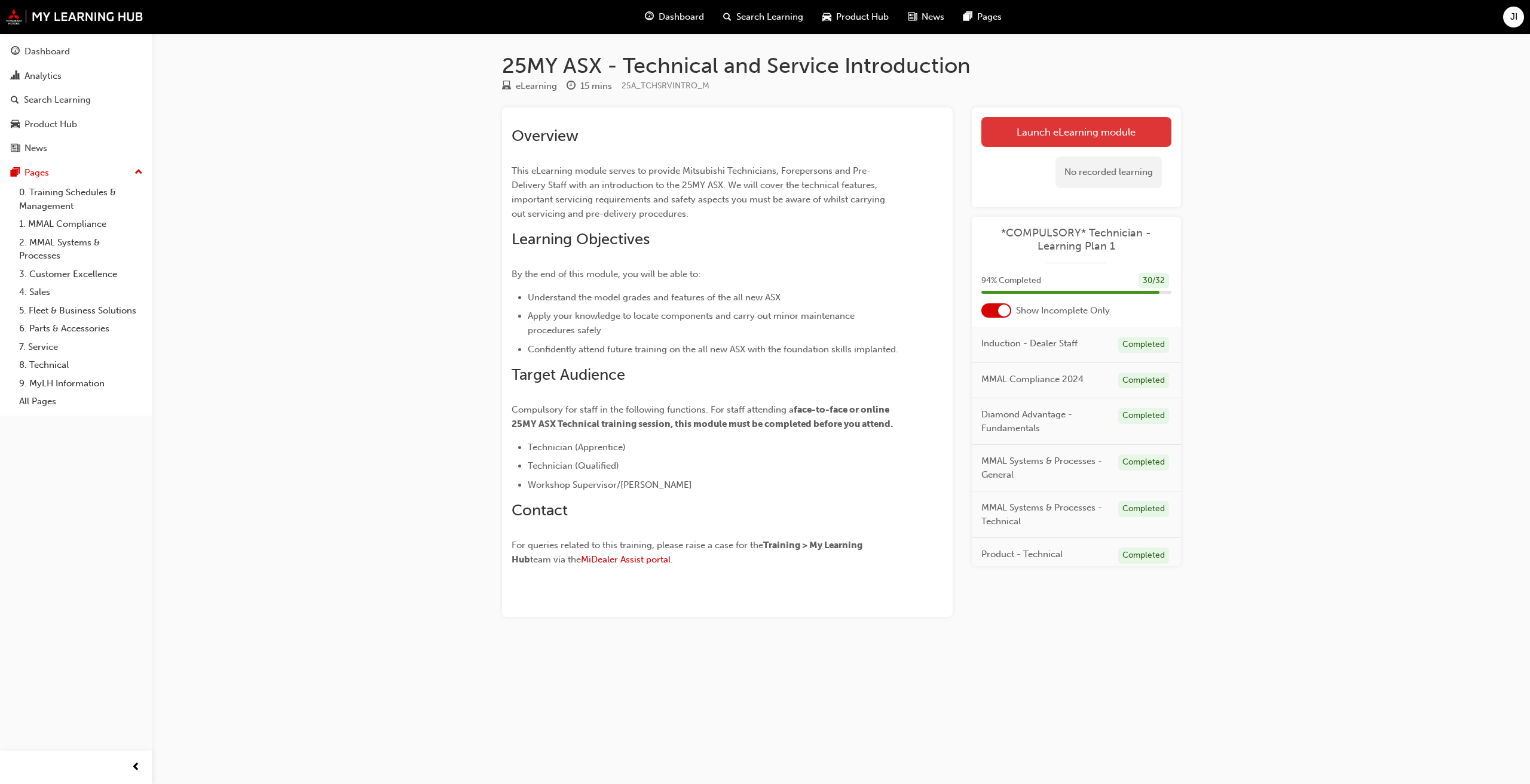
click at [764, 129] on link "Launch eLearning module" at bounding box center [1076, 132] width 190 height 30
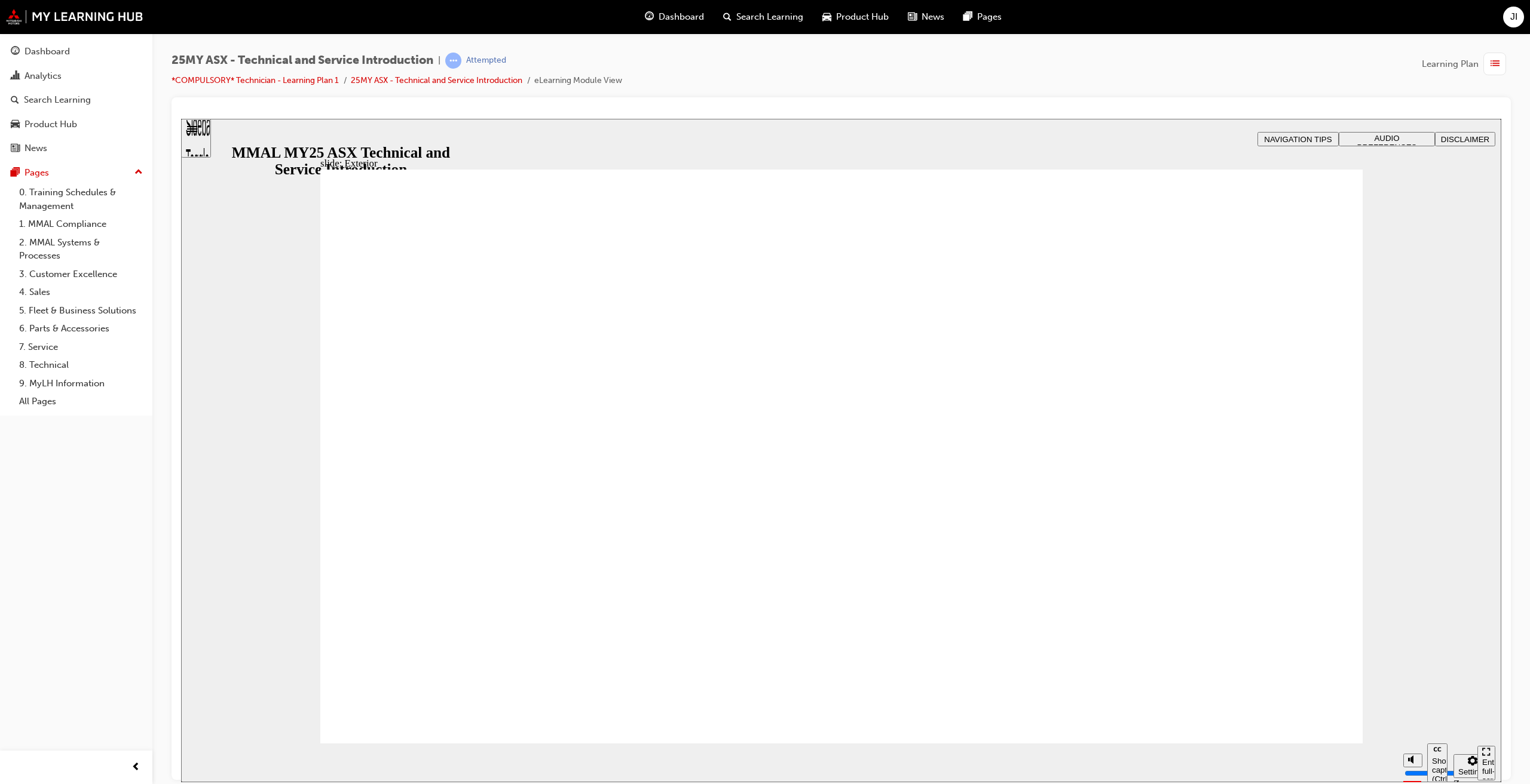
drag, startPoint x: 588, startPoint y: 356, endPoint x: 672, endPoint y: 397, distance: 93.5
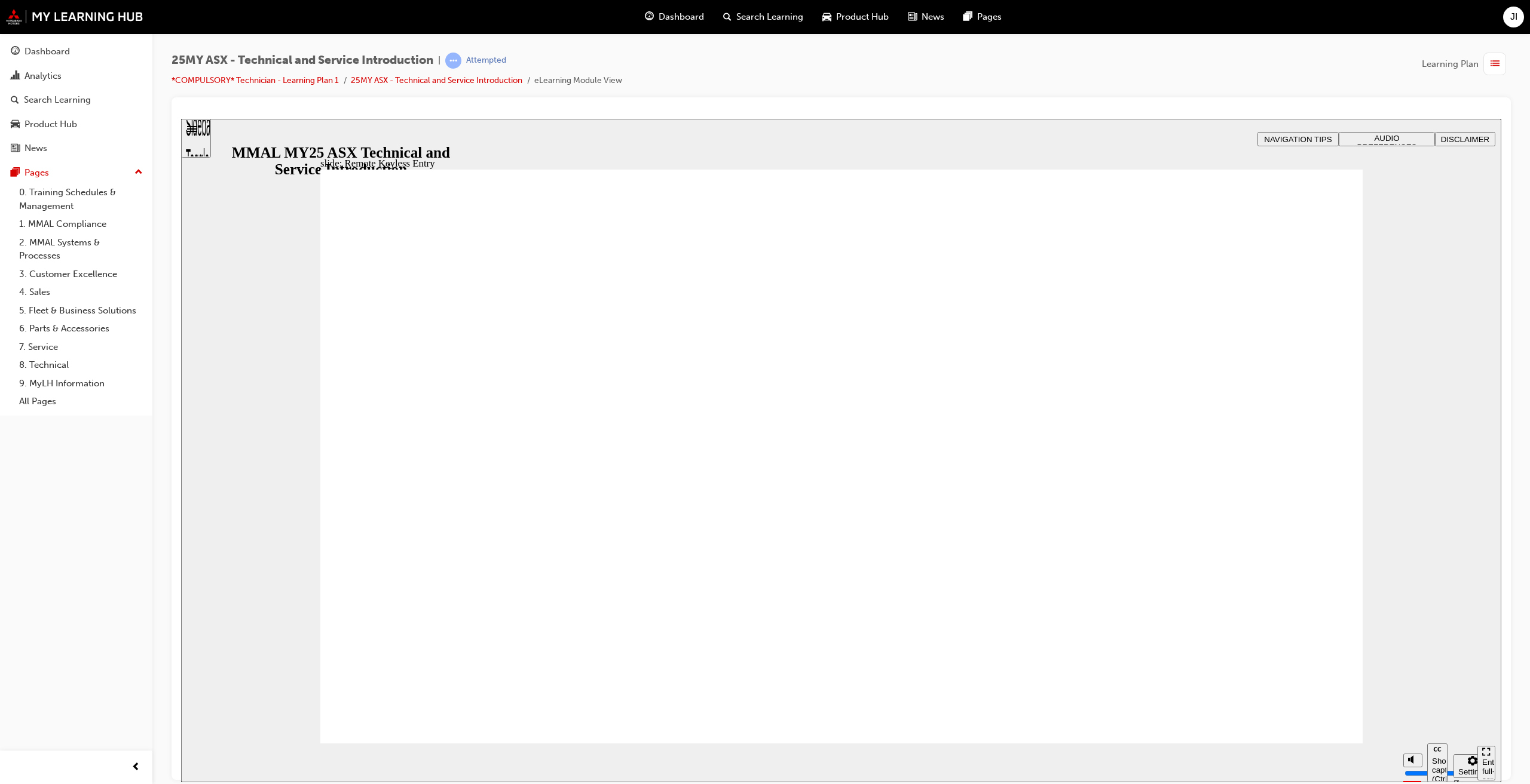
type input "20"
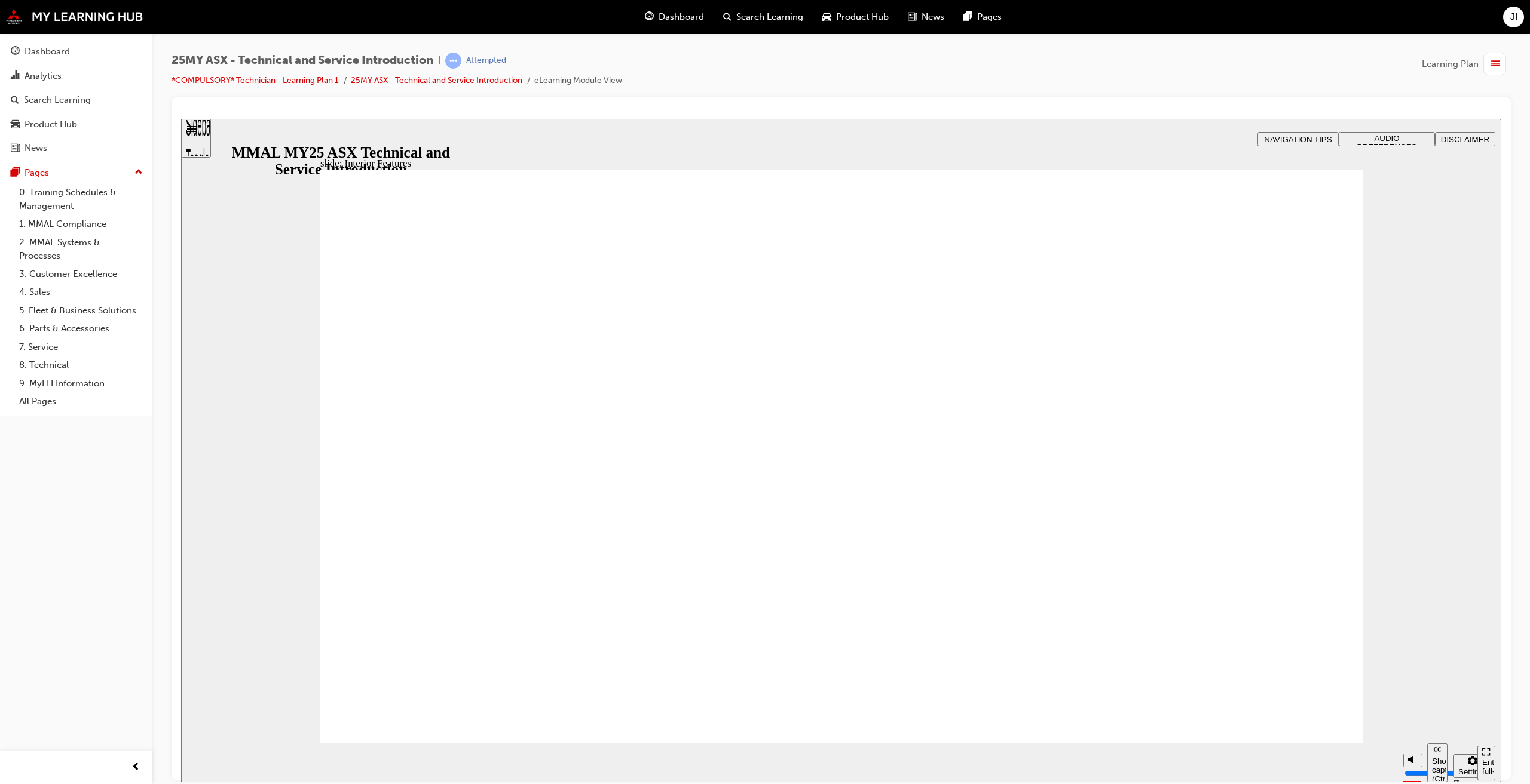
type input "17"
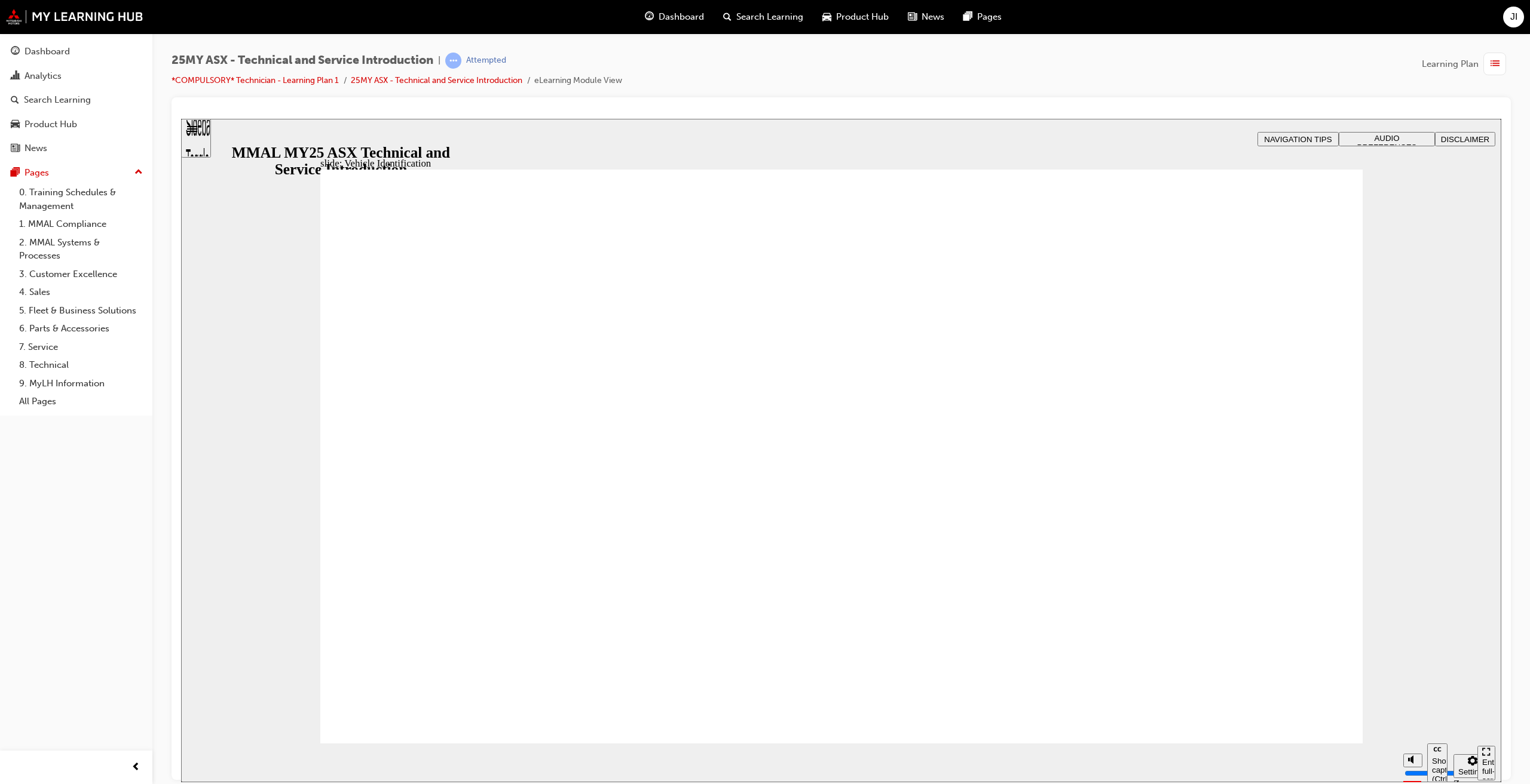
drag, startPoint x: 542, startPoint y: 489, endPoint x: 674, endPoint y: 438, distance: 141.5
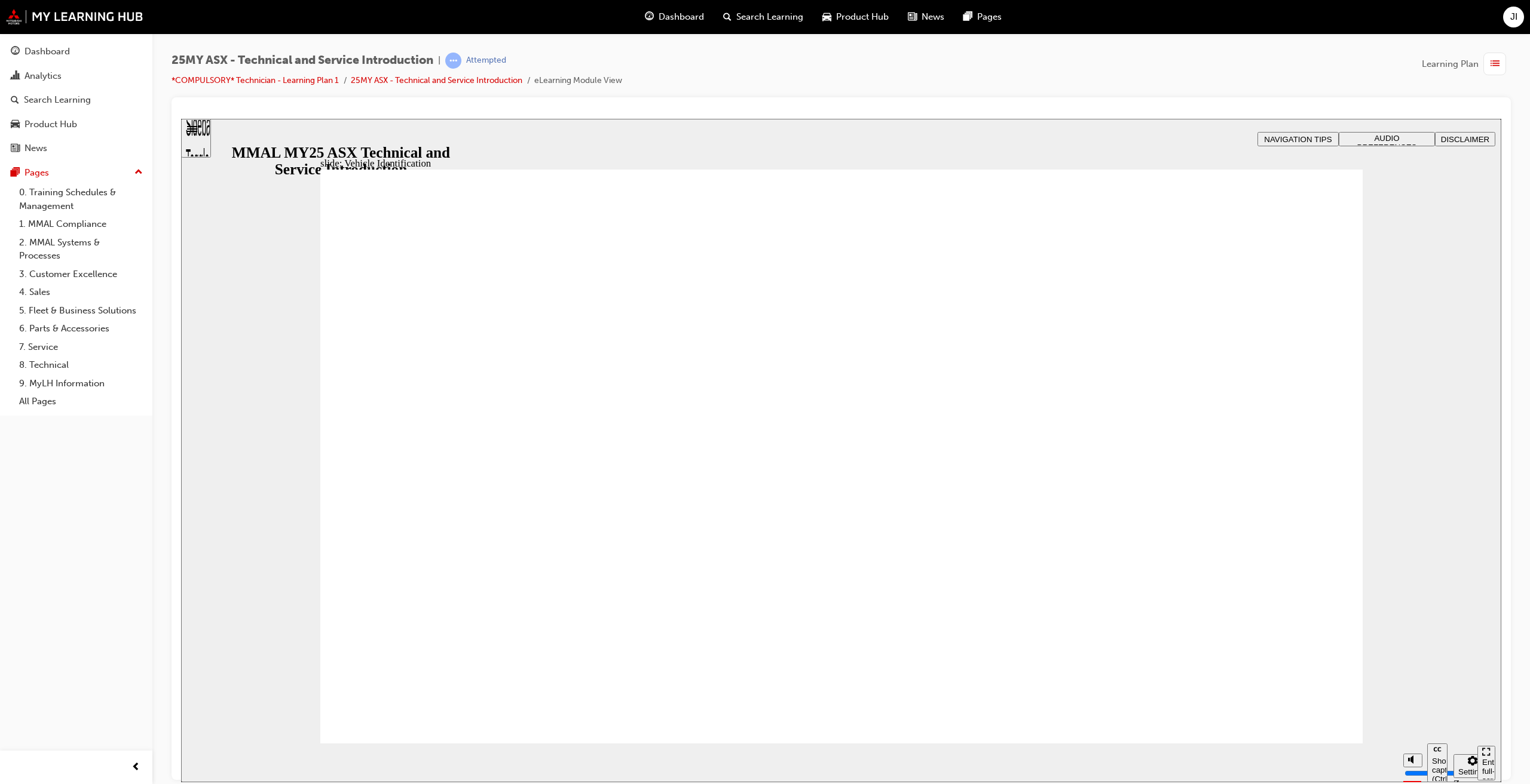
drag, startPoint x: 1316, startPoint y: 229, endPoint x: 1297, endPoint y: 247, distance: 26.2
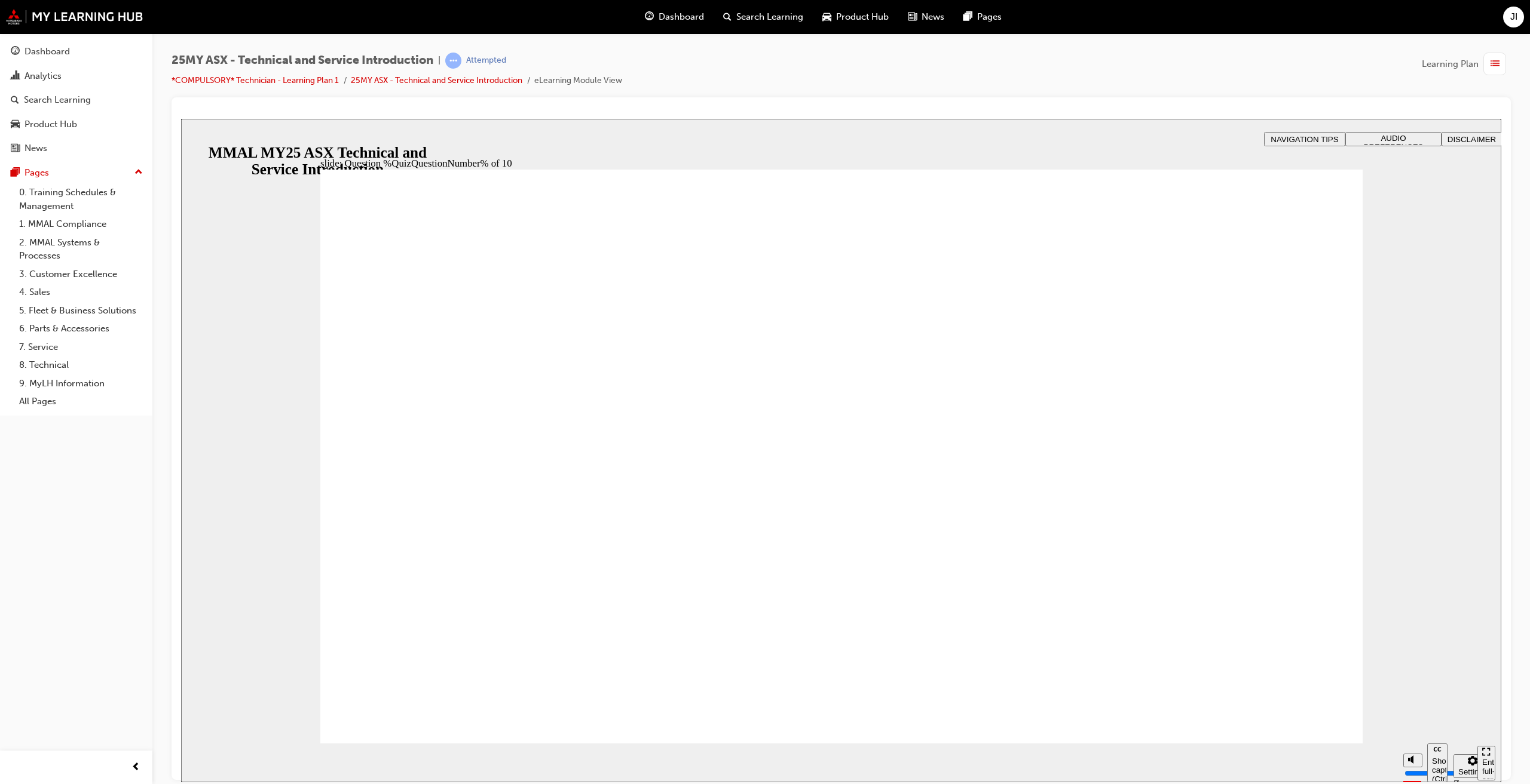
radio input "true"
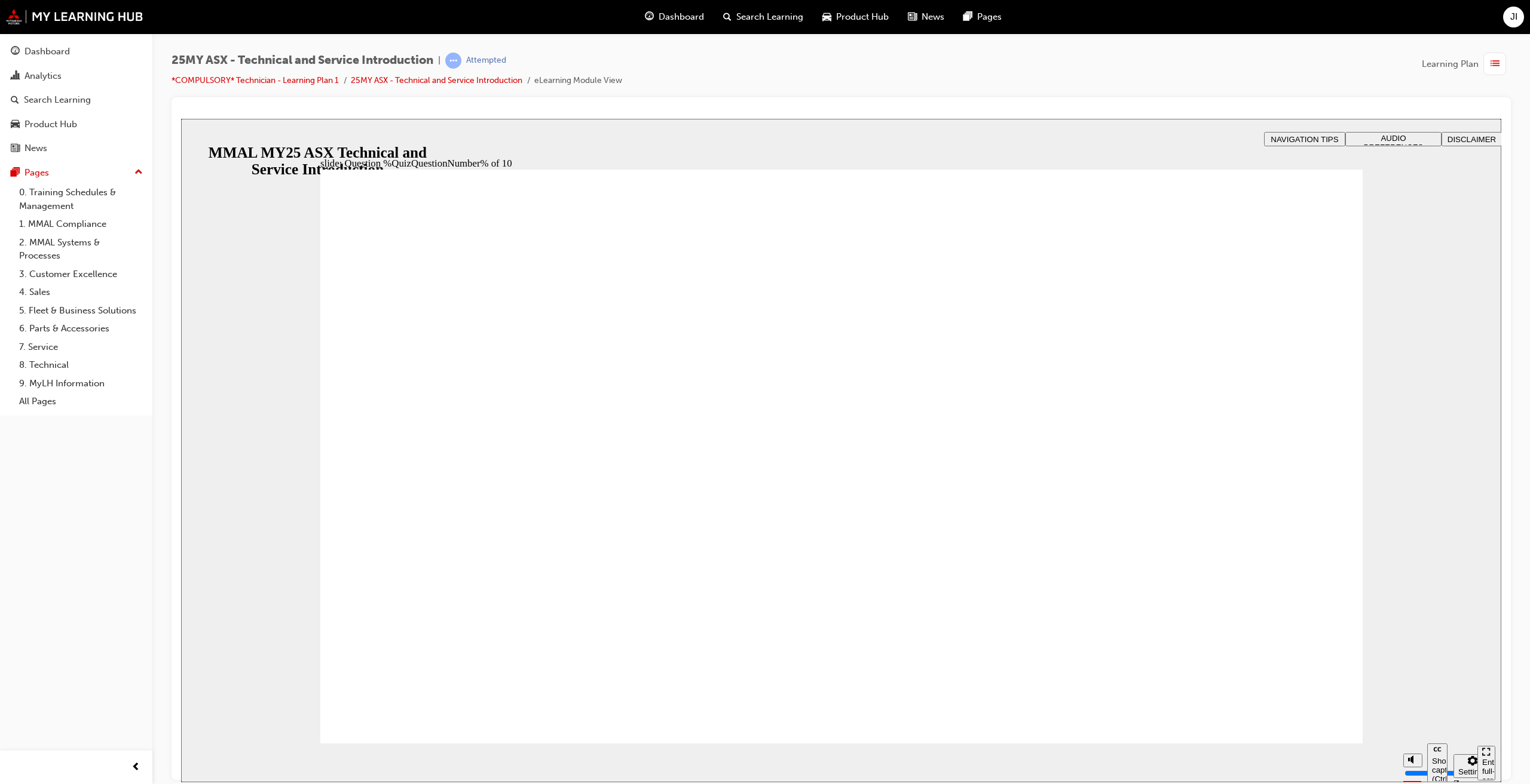
radio input "false"
radio input "true"
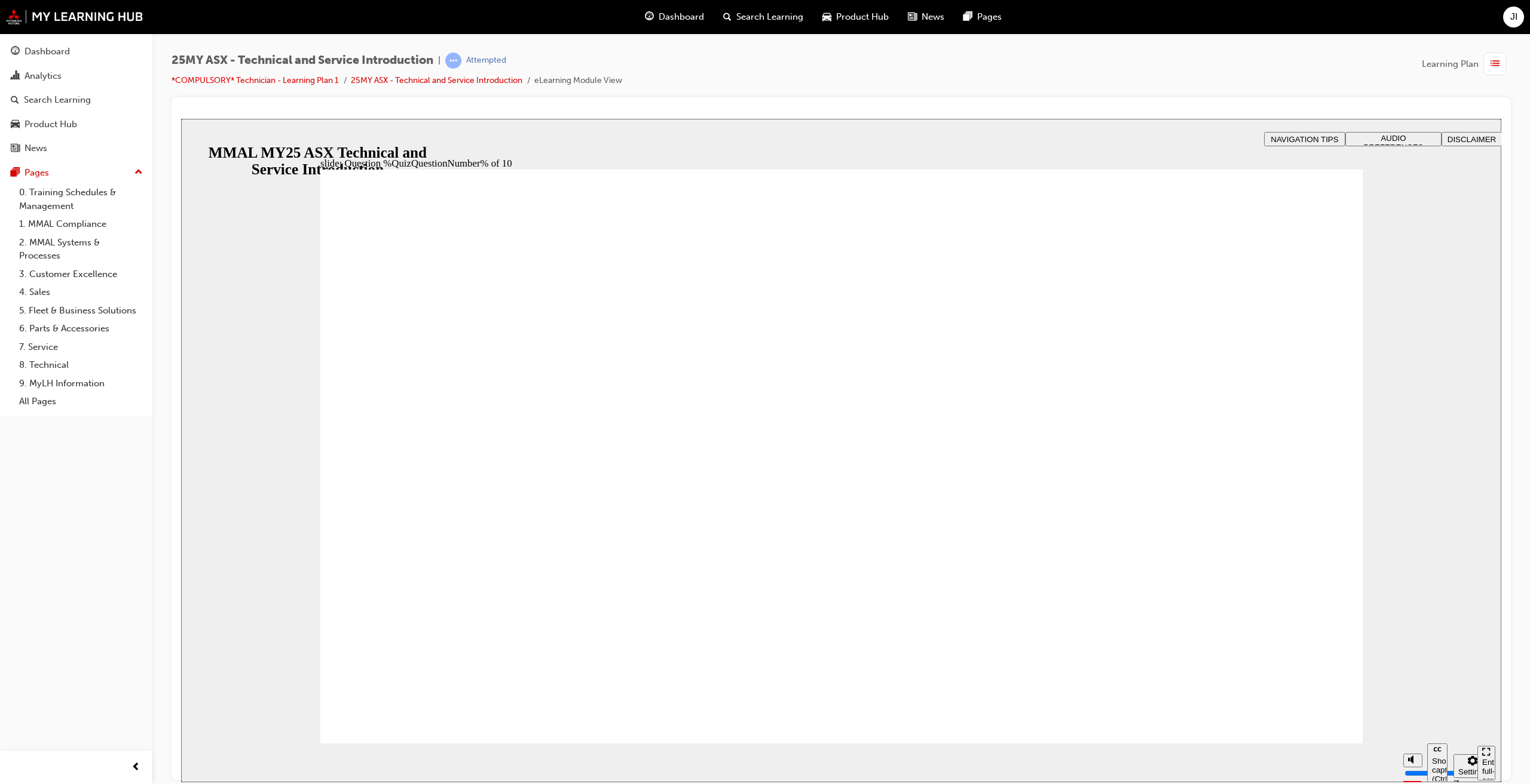
radio input "true"
radio input "false"
radio input "true"
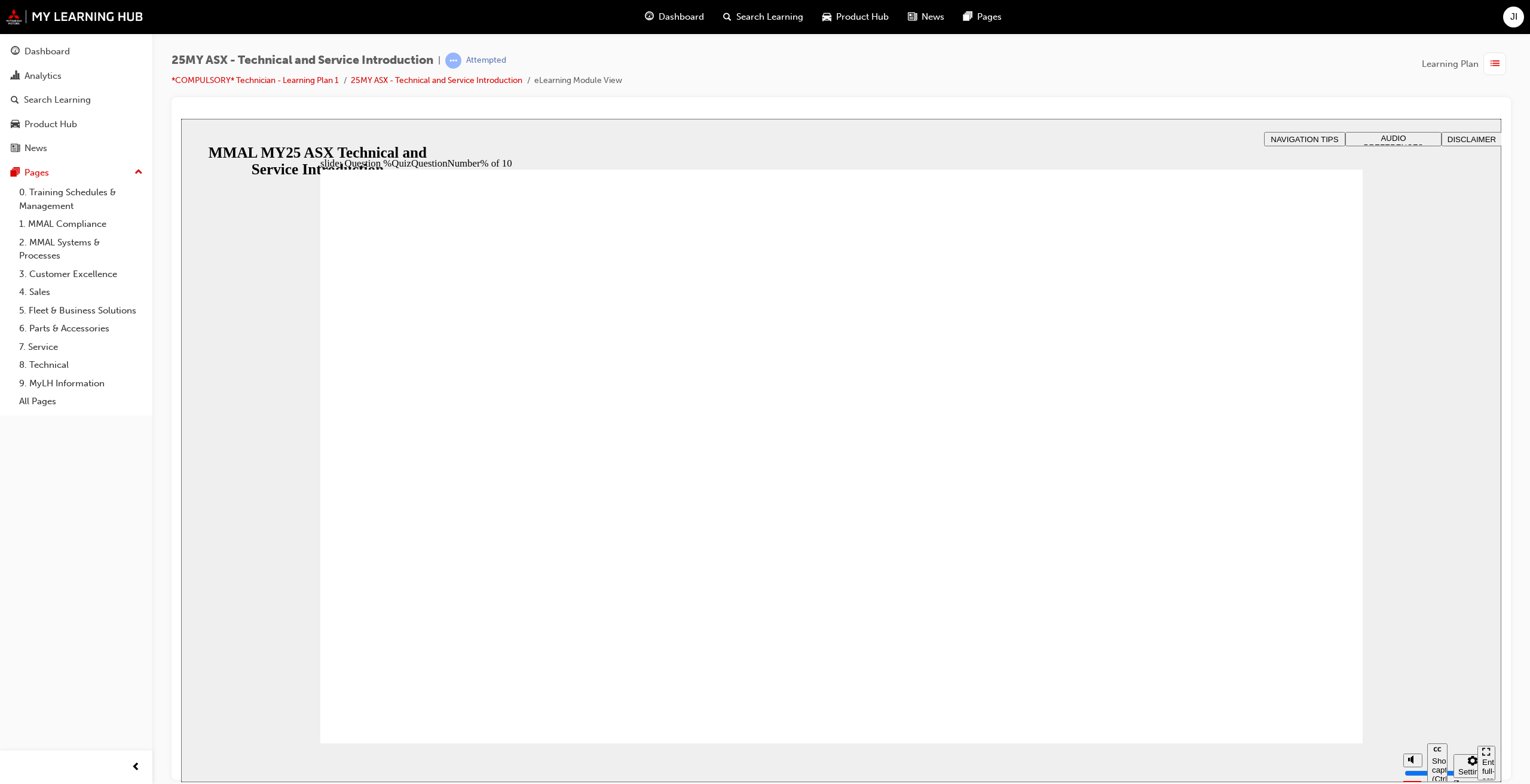
radio input "true"
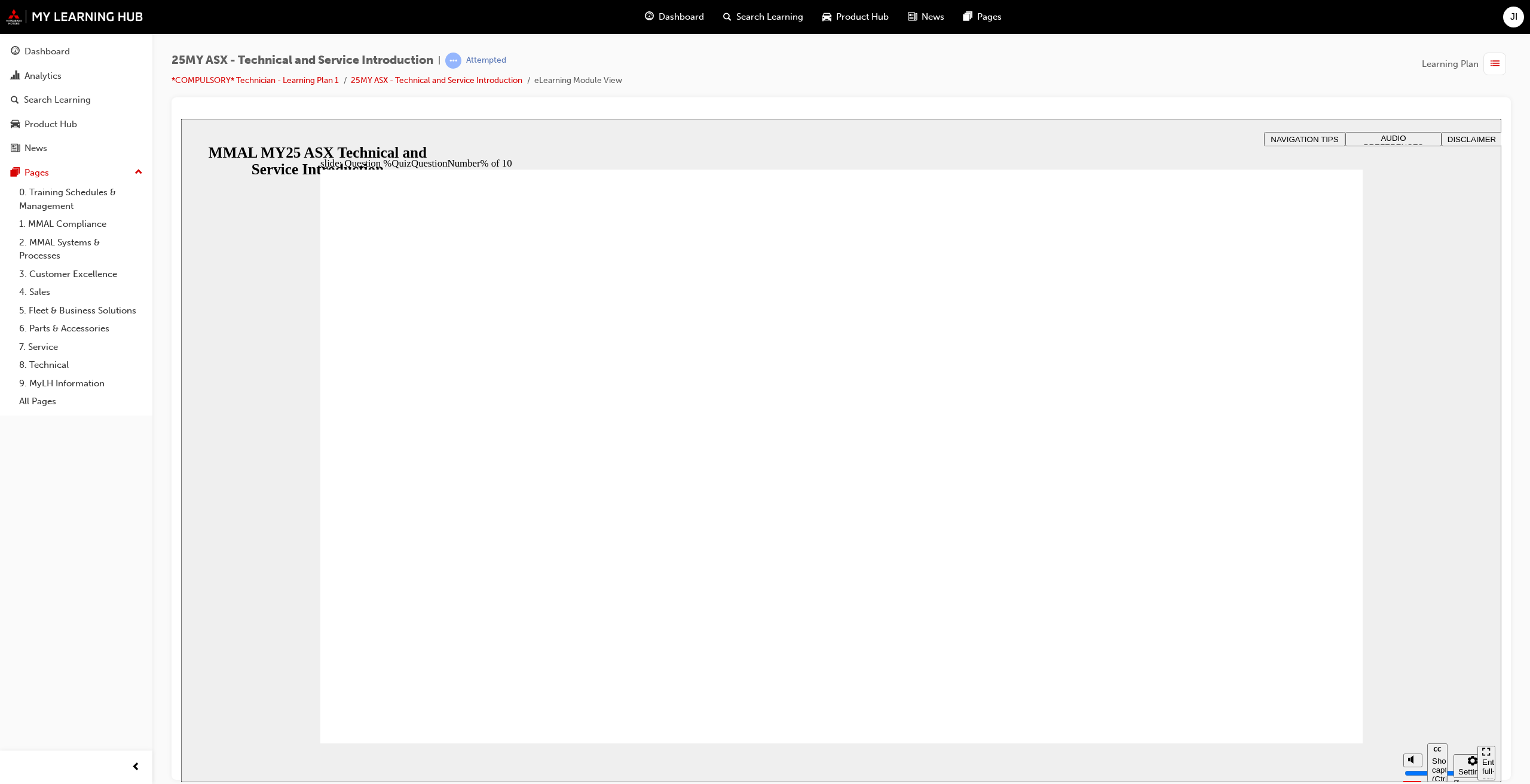
radio input "true"
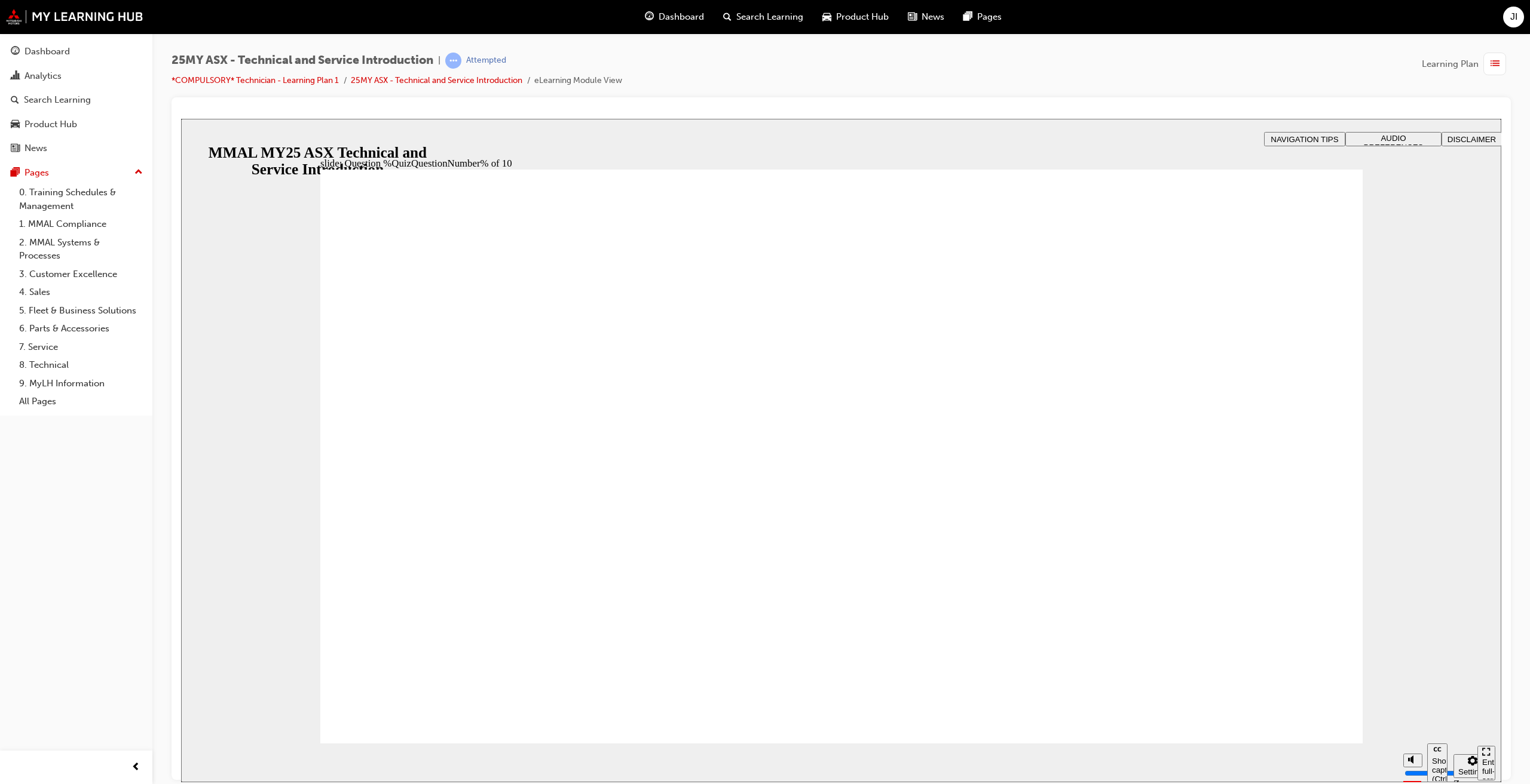
drag, startPoint x: 821, startPoint y: 659, endPoint x: 831, endPoint y: 660, distance: 10.0
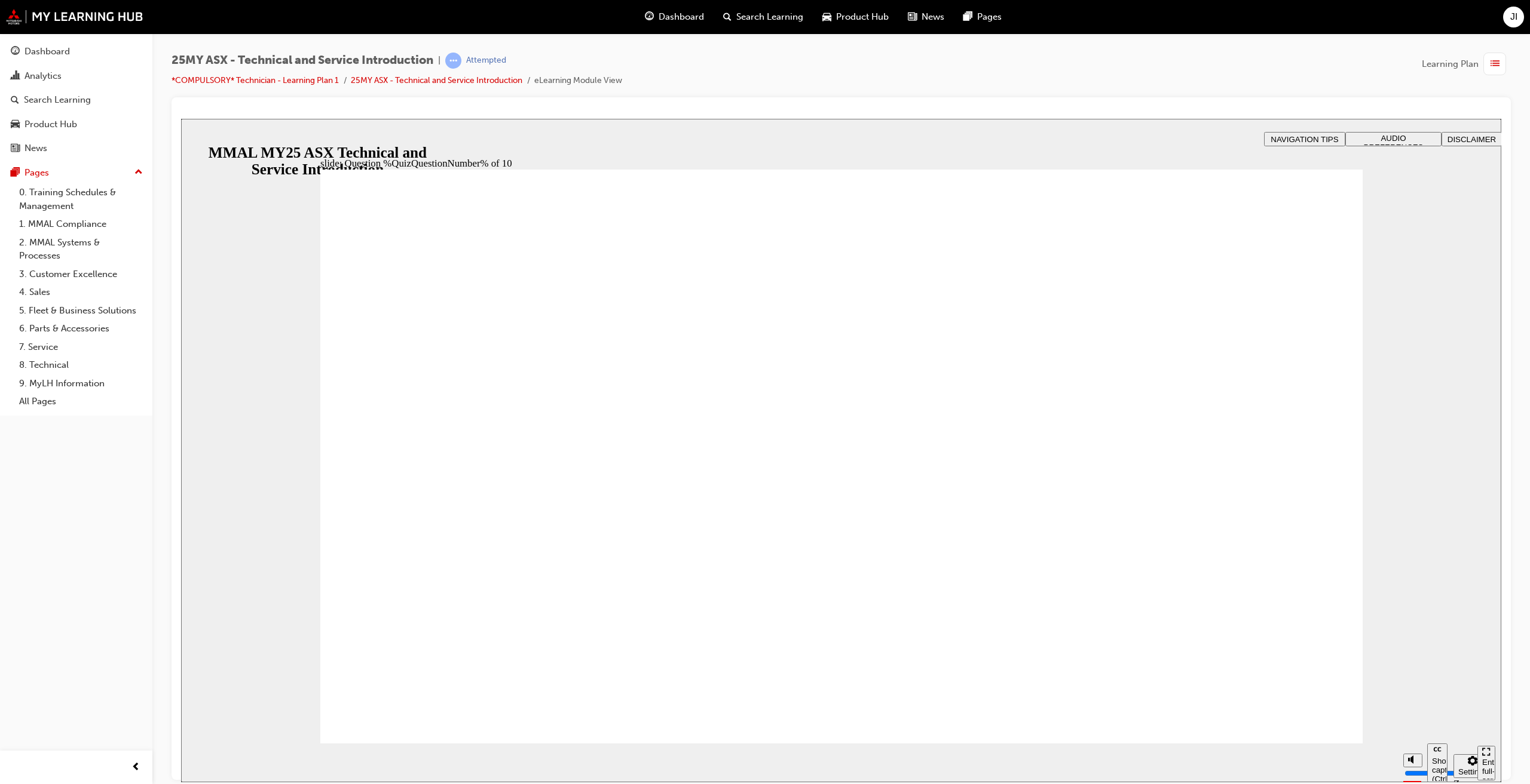
radio input "true"
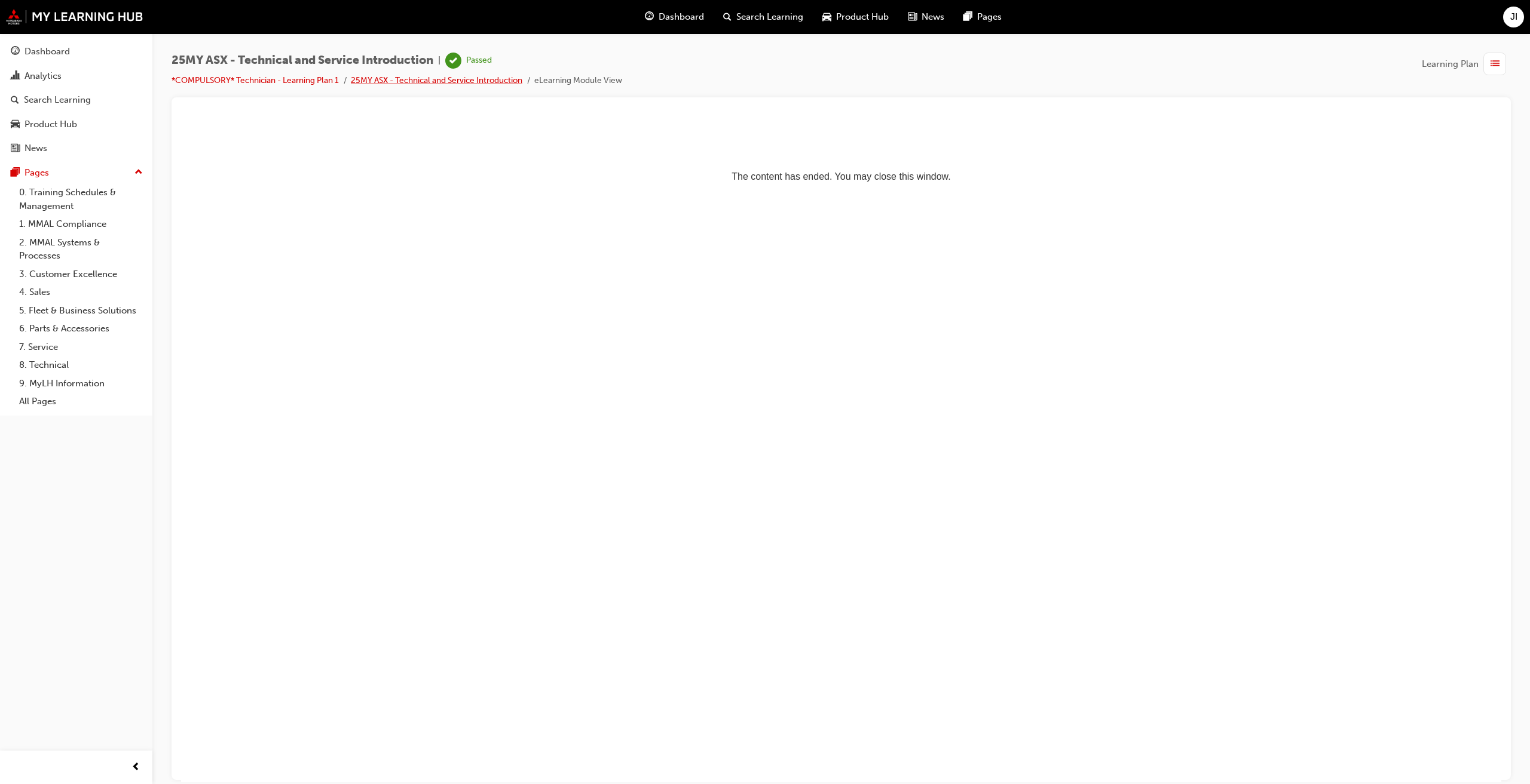
click at [425, 83] on link "25MY ASX - Technical and Service Introduction" at bounding box center [436, 81] width 171 height 11
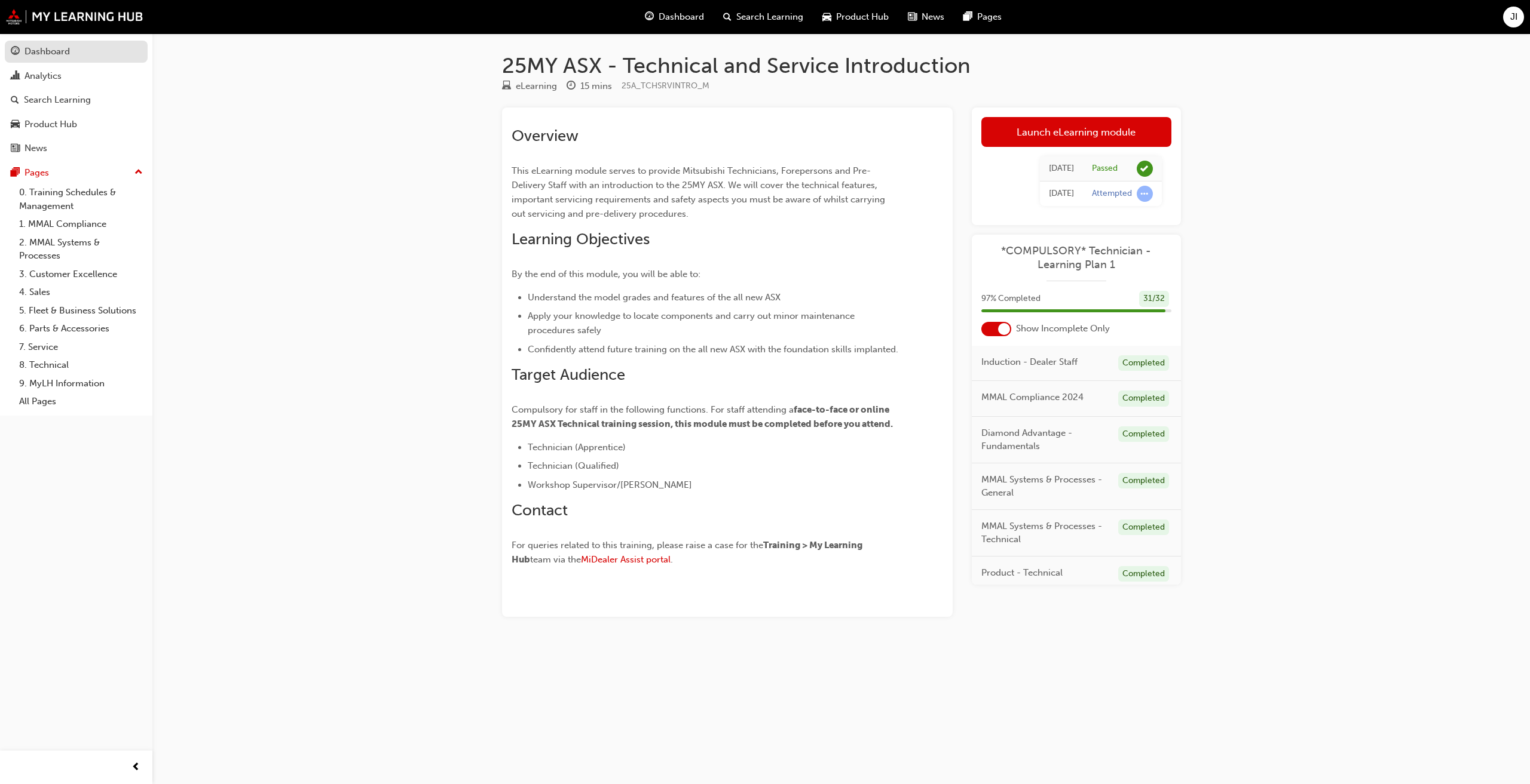
click at [85, 60] on link "Dashboard" at bounding box center [76, 51] width 143 height 22
